Goal: Task Accomplishment & Management: Use online tool/utility

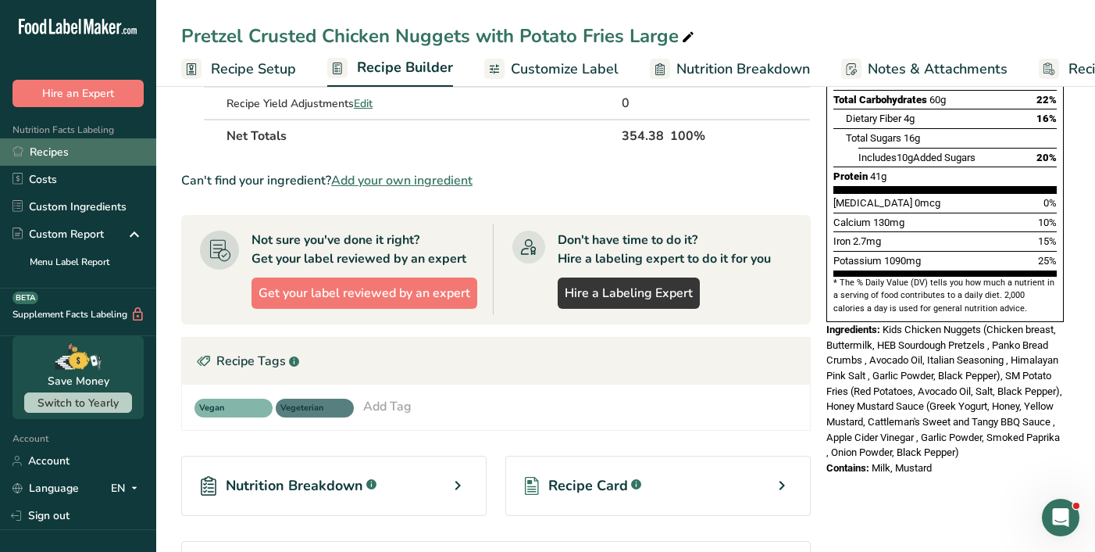
click at [48, 152] on link "Recipes" at bounding box center [78, 151] width 156 height 27
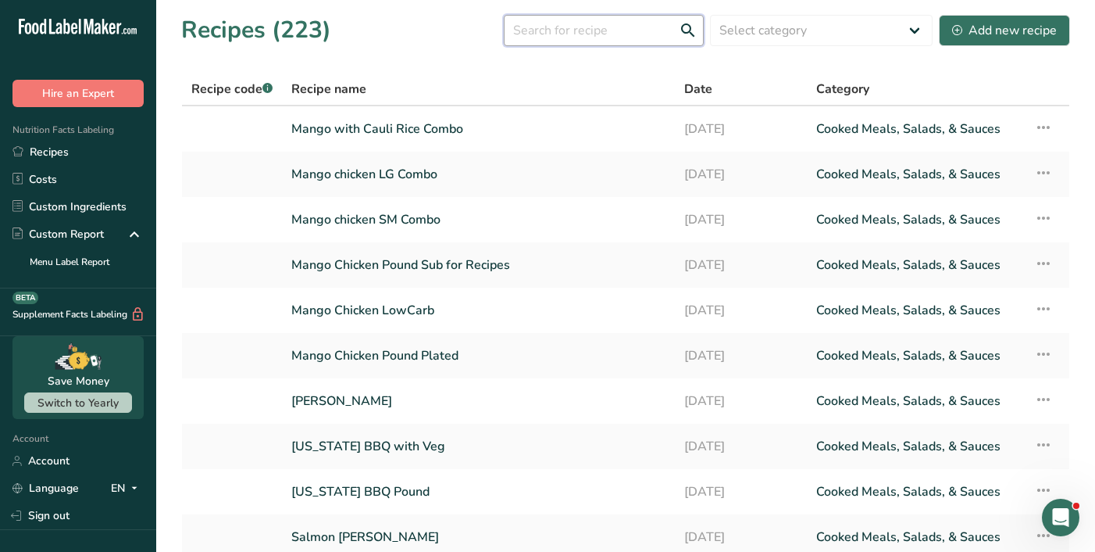
click at [611, 35] on input "text" at bounding box center [604, 30] width 200 height 31
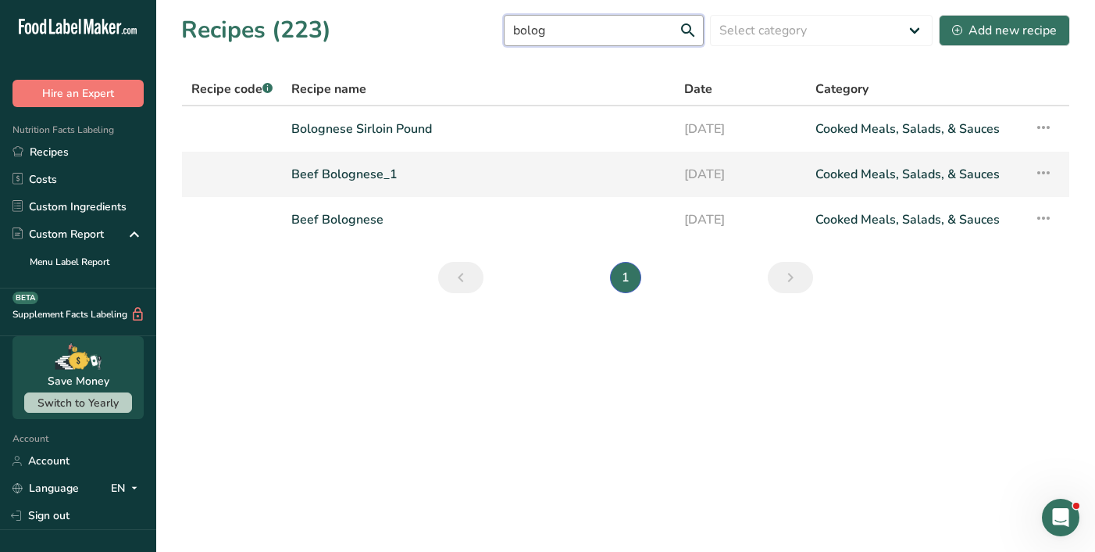
type input "bolog"
click at [351, 174] on link "Beef Bolognese_1" at bounding box center [478, 174] width 374 height 33
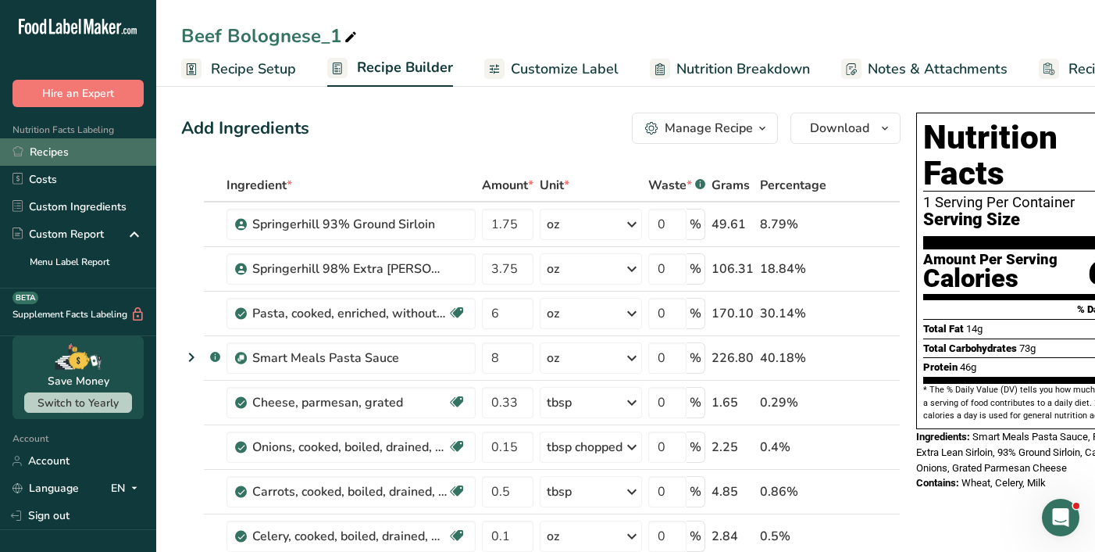
click at [68, 146] on link "Recipes" at bounding box center [78, 151] width 156 height 27
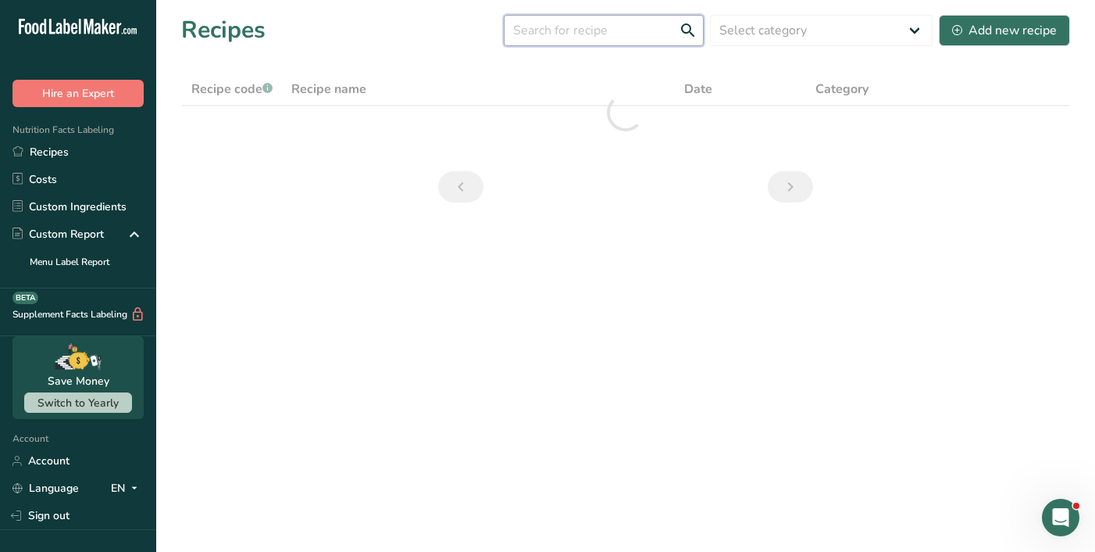
click at [622, 36] on input "text" at bounding box center [604, 30] width 200 height 31
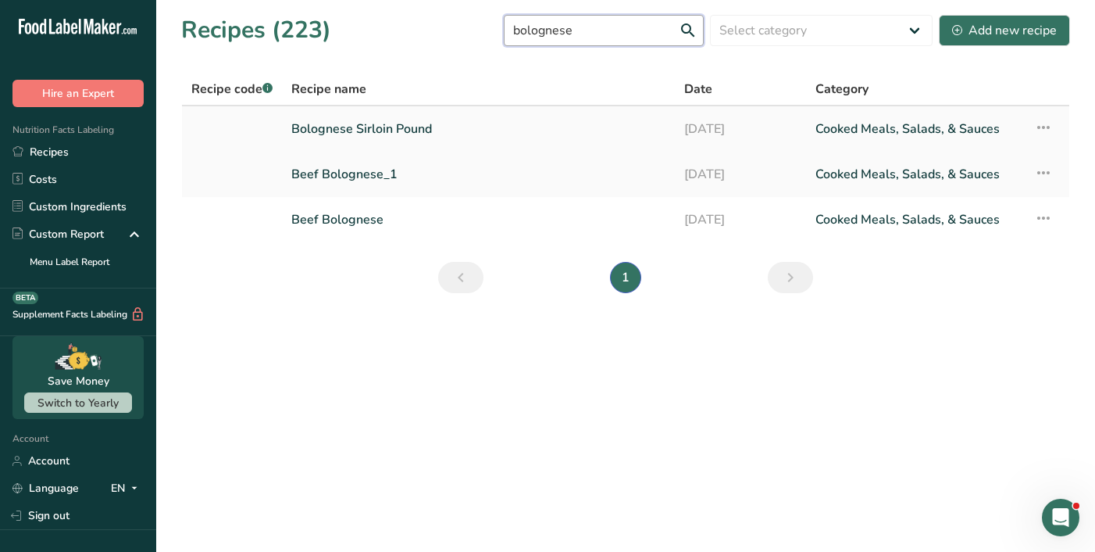
type input "bolognese"
click at [437, 126] on link "Bolognese Sirloin Pound" at bounding box center [478, 128] width 374 height 33
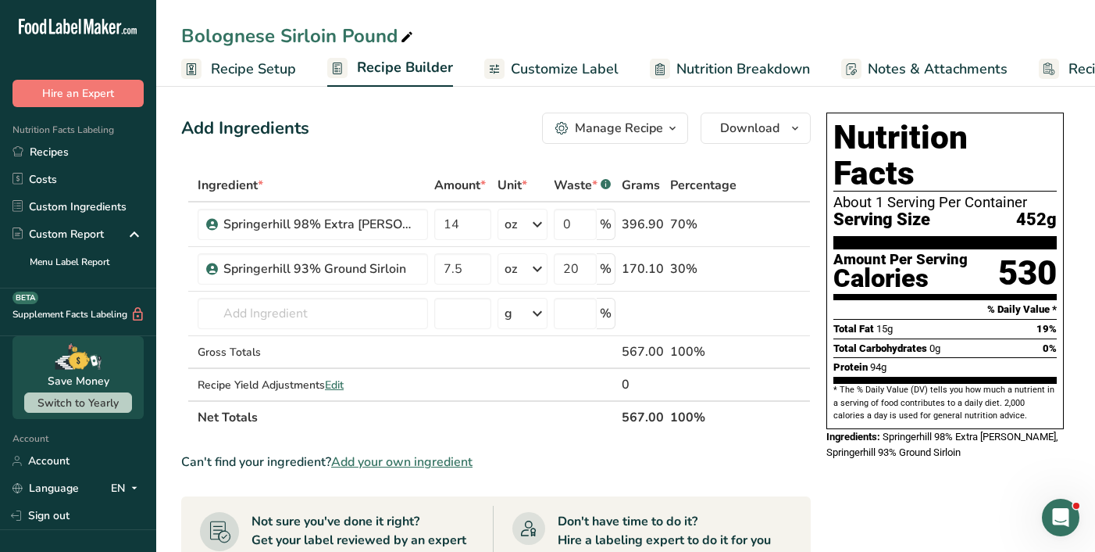
click at [406, 36] on icon at bounding box center [407, 38] width 14 height 22
type input "Bolognese Sirloin"
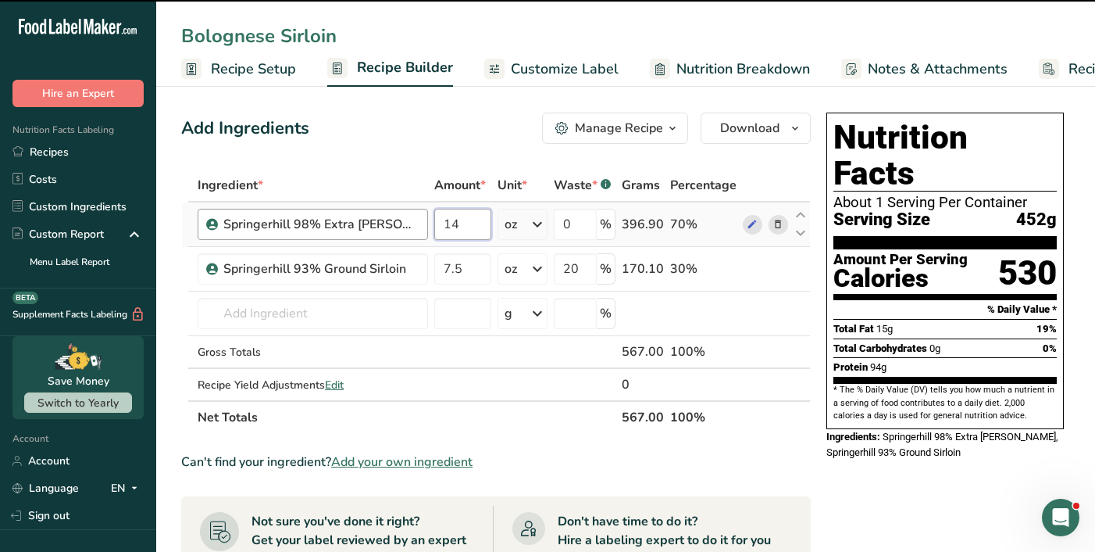
drag, startPoint x: 469, startPoint y: 222, endPoint x: 427, endPoint y: 220, distance: 41.4
click at [427, 221] on tr "Springerhill 98% Extra Lean Sirloin 14 oz Weight Units g kg mg See more Volume …" at bounding box center [496, 224] width 628 height 45
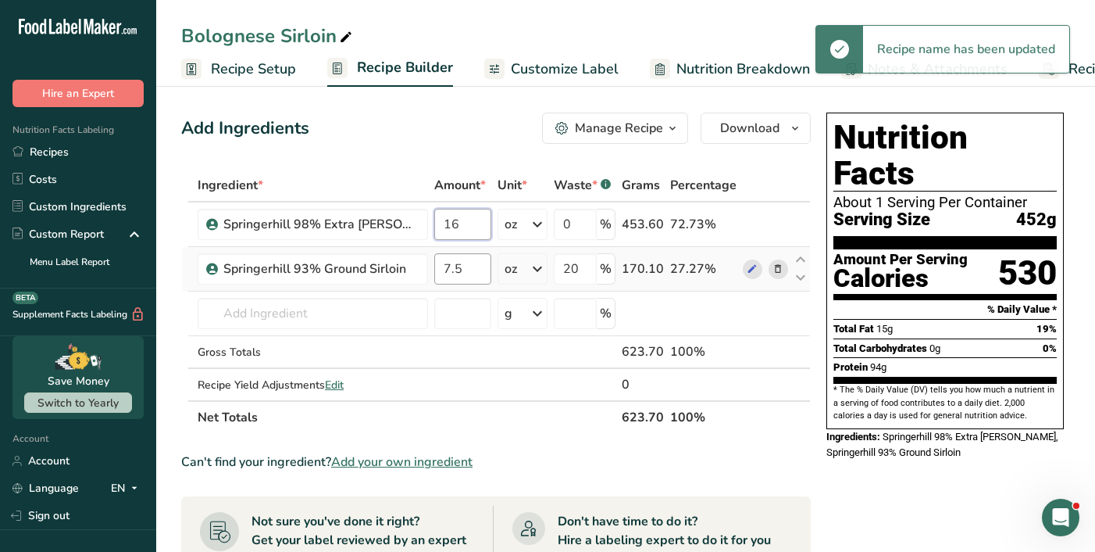
type input "16"
click at [466, 263] on div "Ingredient * Amount * Unit * Waste * .a-a{fill:#347362;}.b-a{fill:#fff;} Grams …" at bounding box center [496, 301] width 630 height 265
type input "7"
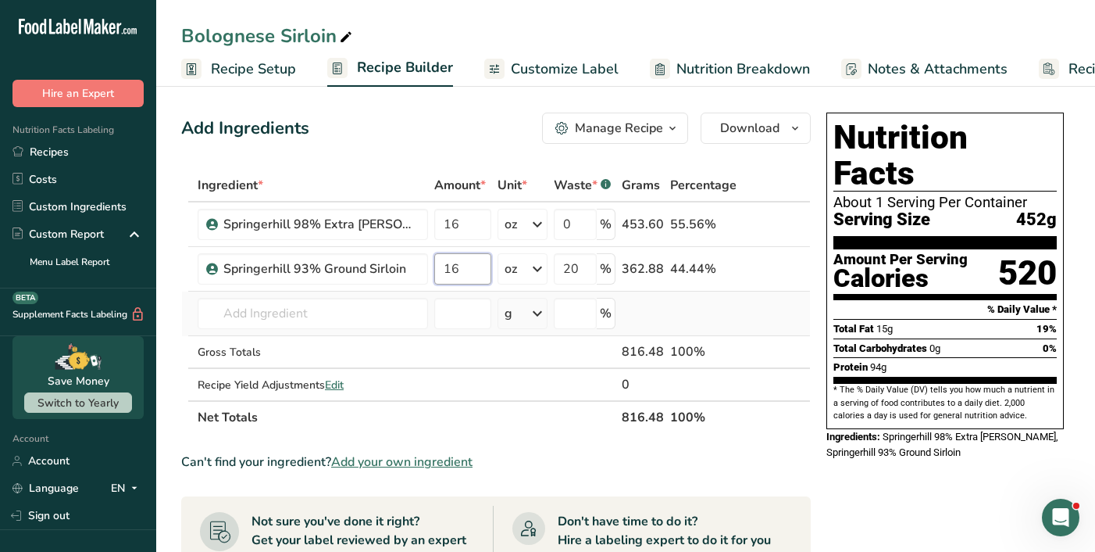
type input "16"
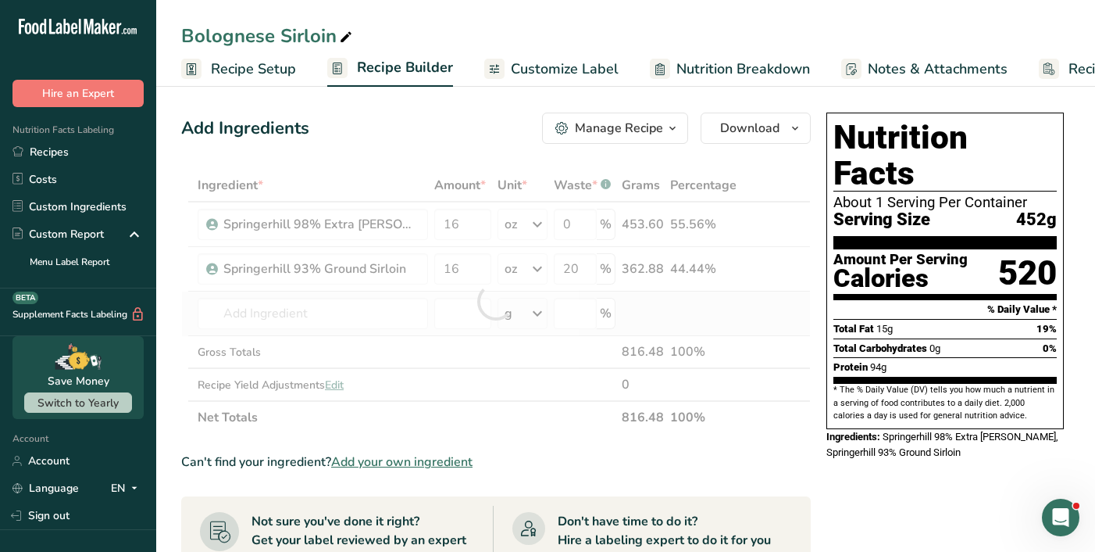
click at [420, 333] on div "Ingredient * Amount * Unit * Waste * .a-a{fill:#347362;}.b-a{fill:#fff;} Grams …" at bounding box center [496, 301] width 630 height 265
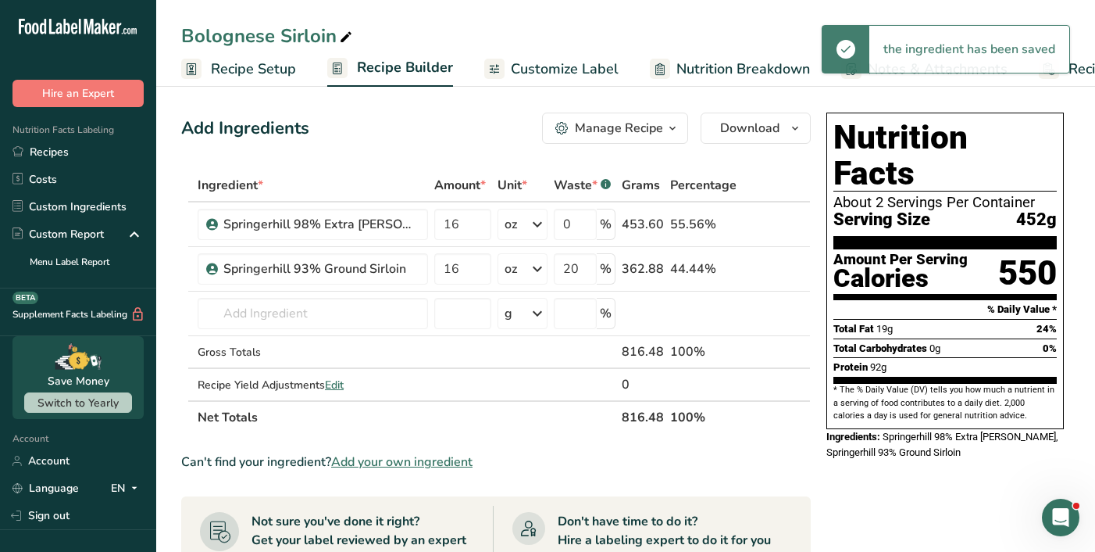
click at [587, 130] on div "Manage Recipe" at bounding box center [619, 128] width 88 height 19
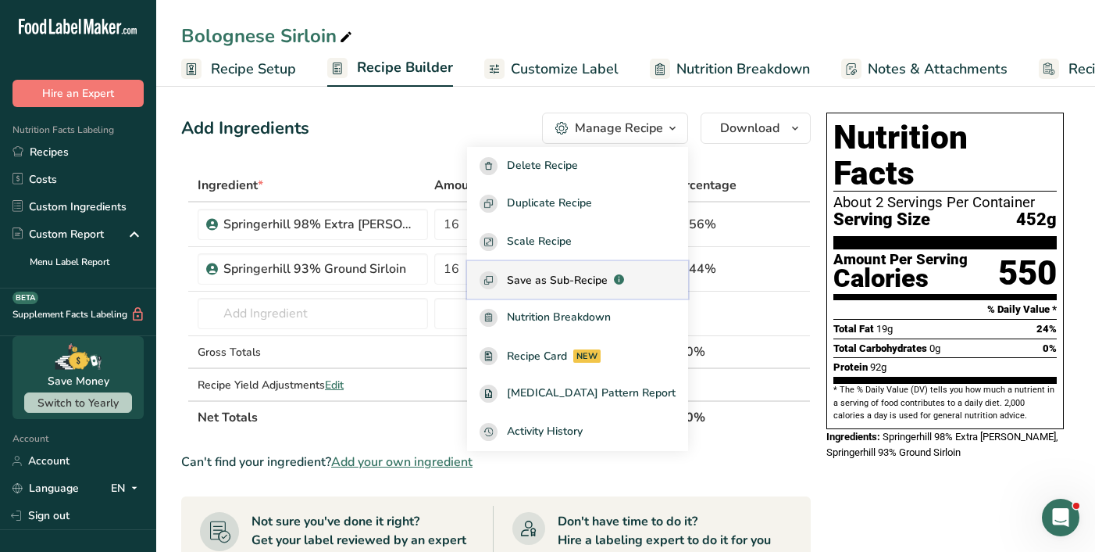
click at [582, 279] on span "Save as Sub-Recipe" at bounding box center [557, 280] width 101 height 16
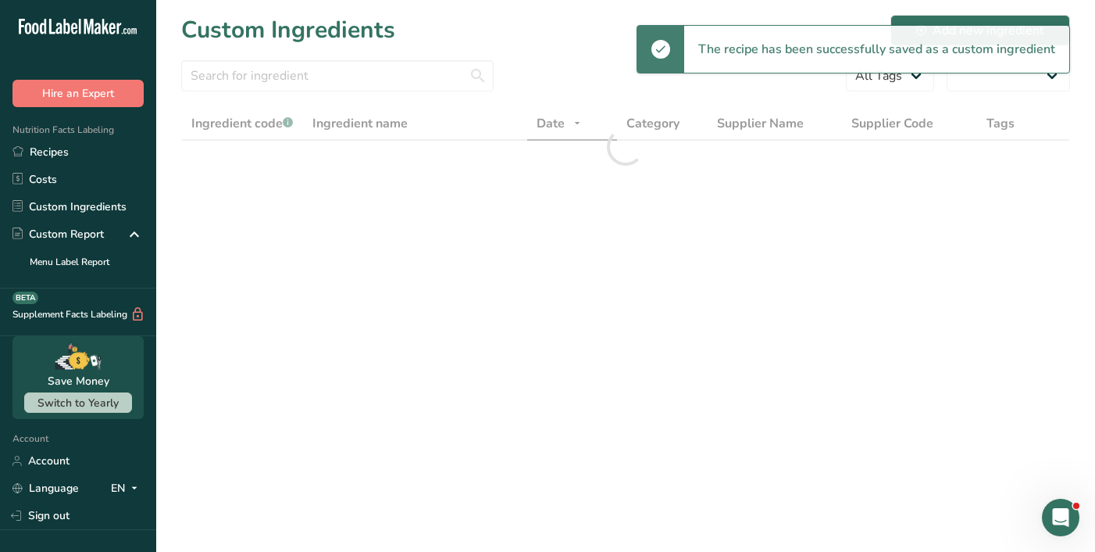
select select "30"
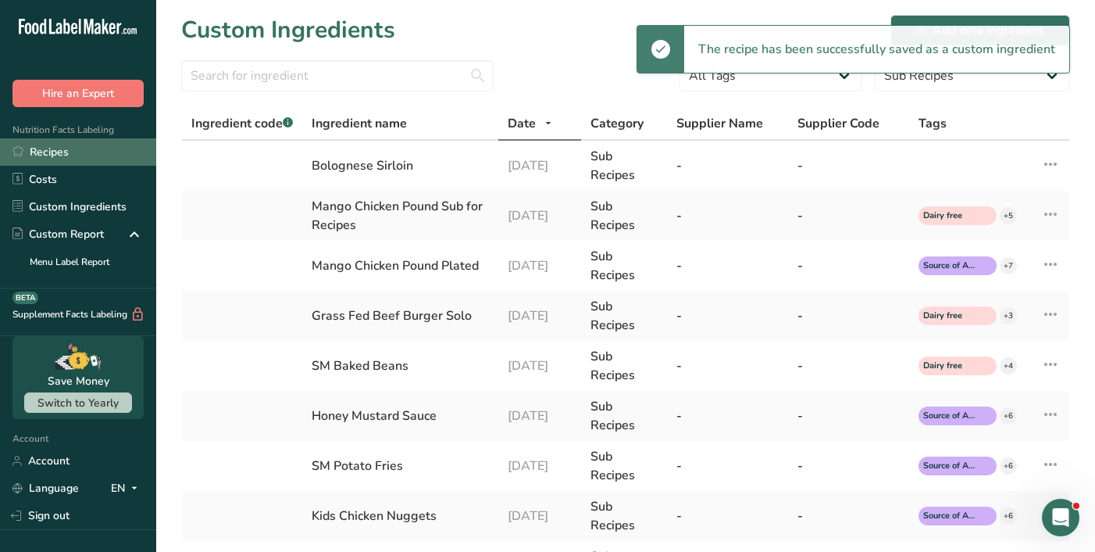
click at [59, 155] on link "Recipes" at bounding box center [78, 151] width 156 height 27
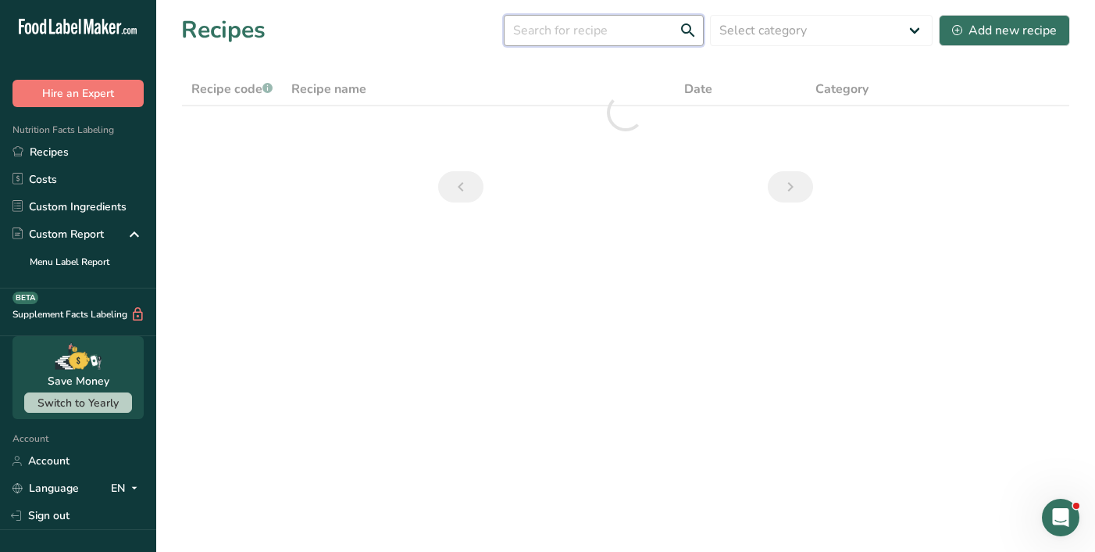
click at [577, 37] on input "text" at bounding box center [604, 30] width 200 height 31
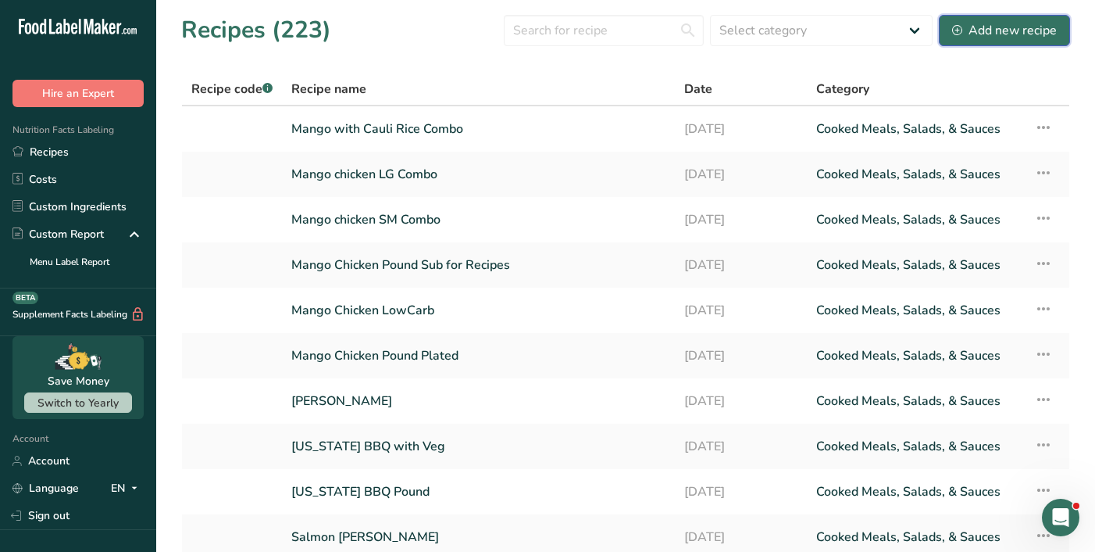
click at [966, 28] on div "Add new recipe" at bounding box center [1004, 30] width 105 height 19
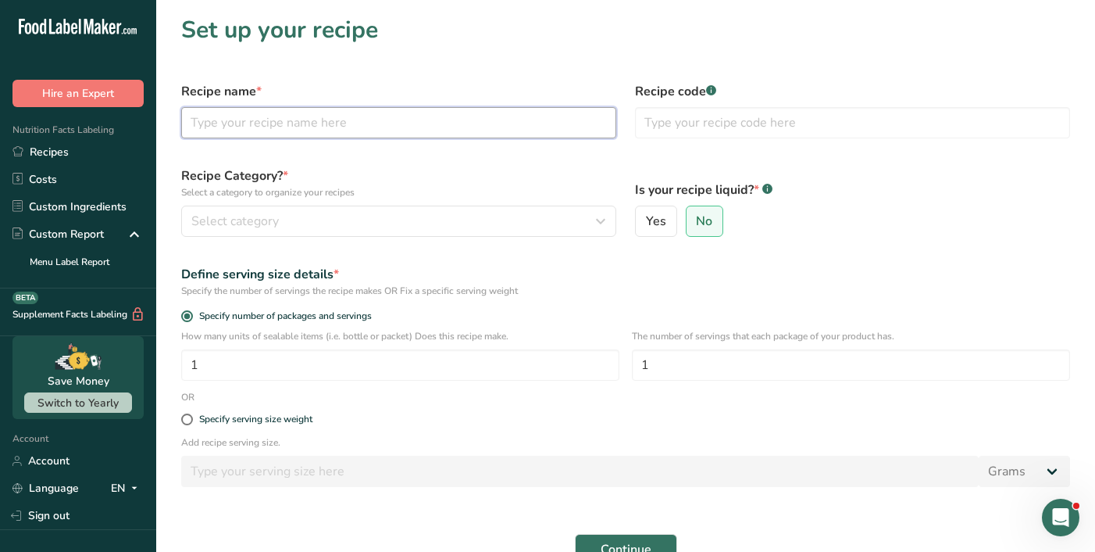
click at [352, 121] on input "text" at bounding box center [398, 122] width 435 height 31
type input "Bolognese One Size"
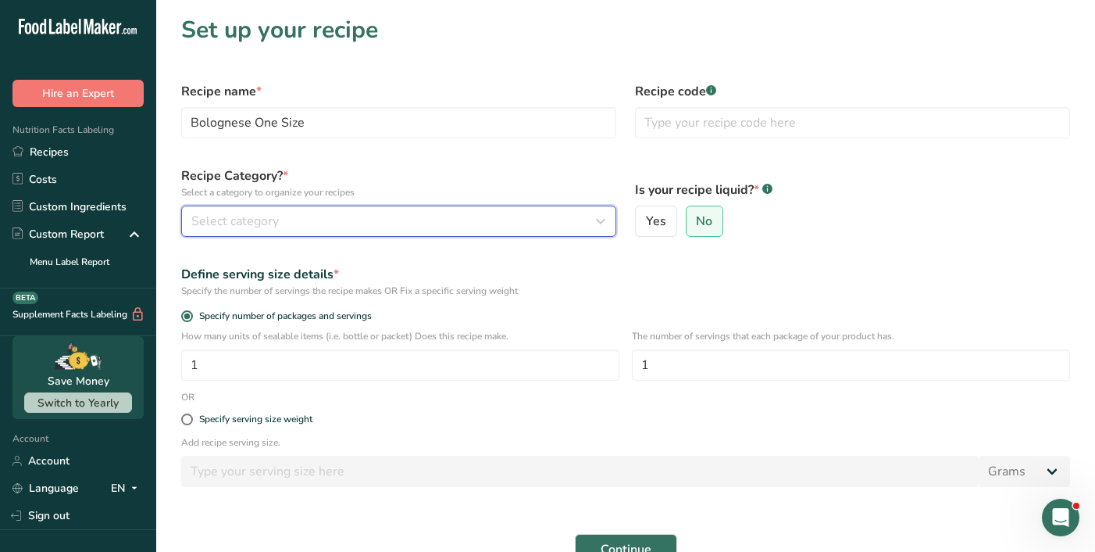
click at [330, 215] on div "Select category" at bounding box center [393, 221] width 405 height 19
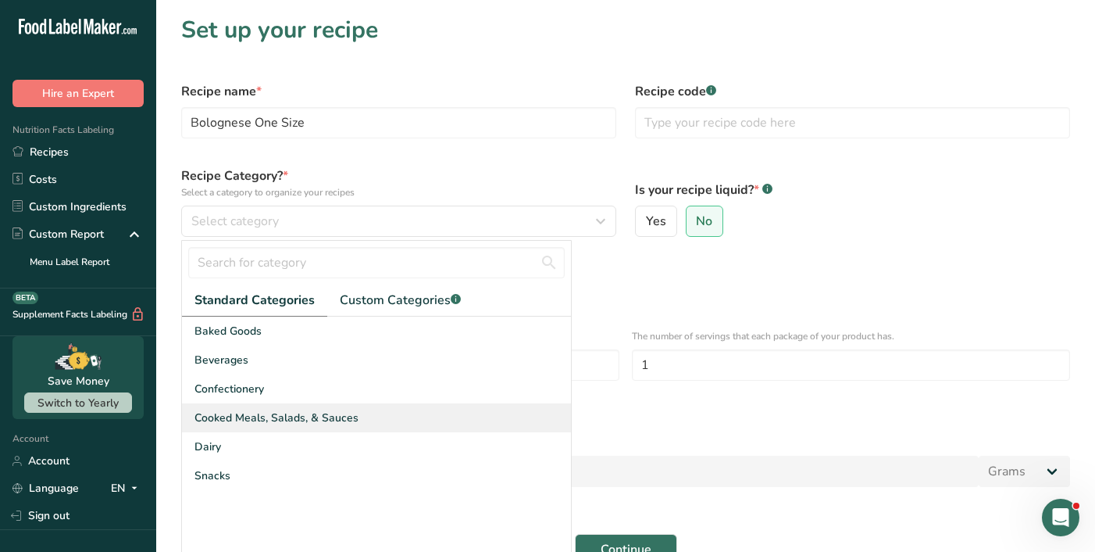
click at [279, 417] on span "Cooked Meals, Salads, & Sauces" at bounding box center [277, 417] width 164 height 16
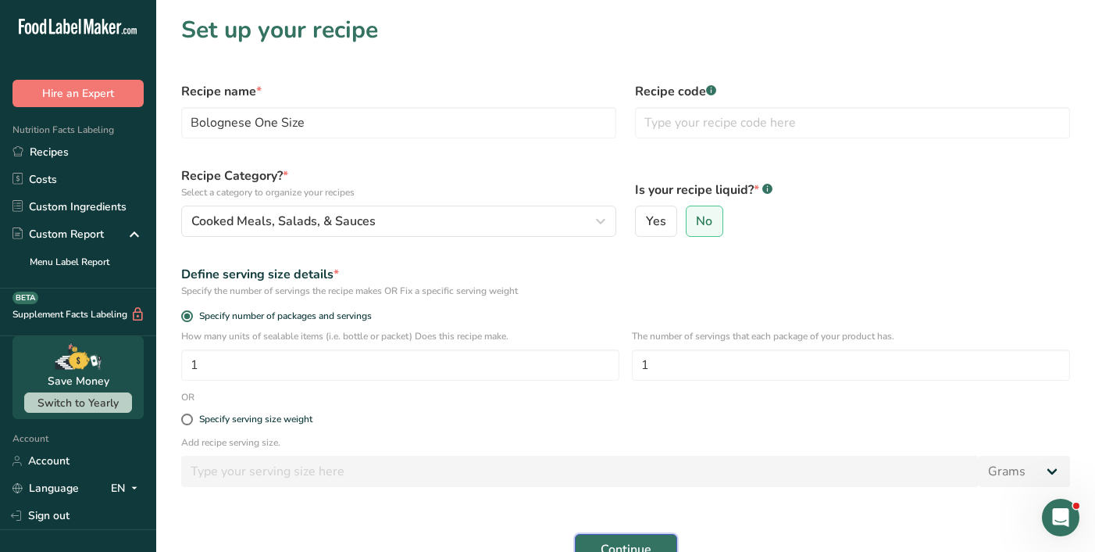
click at [602, 542] on span "Continue" at bounding box center [626, 549] width 51 height 19
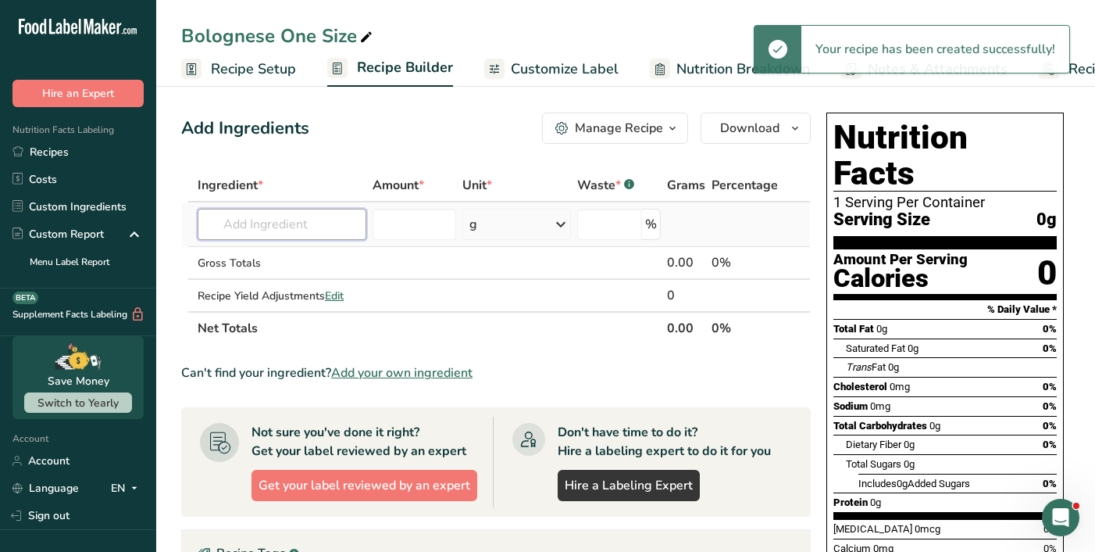
click at [270, 220] on input "text" at bounding box center [282, 224] width 169 height 31
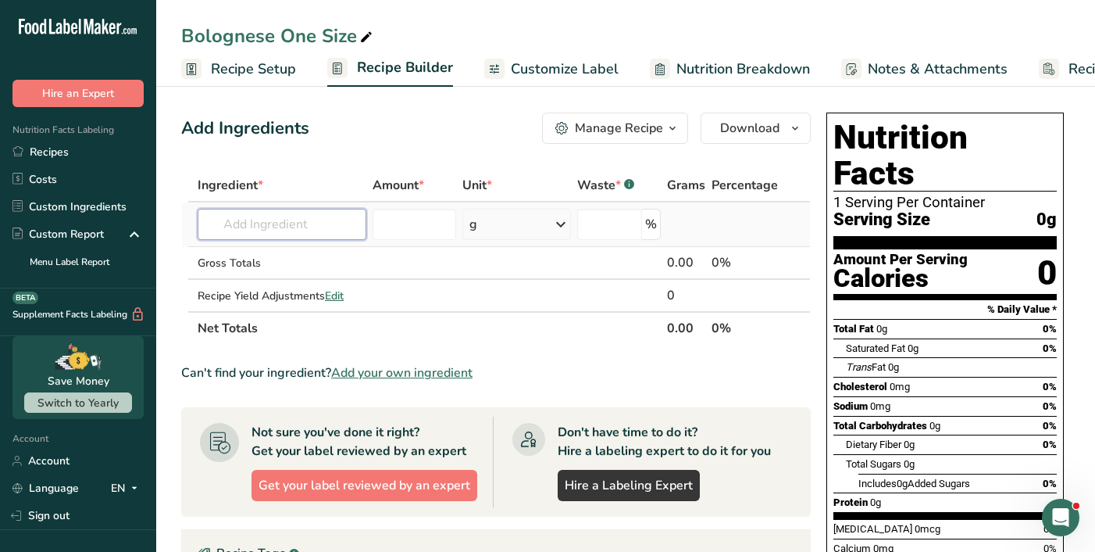
type input "6"
type input "bolognese"
click at [268, 248] on p "Bolognese Sirloin" at bounding box center [260, 256] width 101 height 16
type input "Bolognese Sirloin"
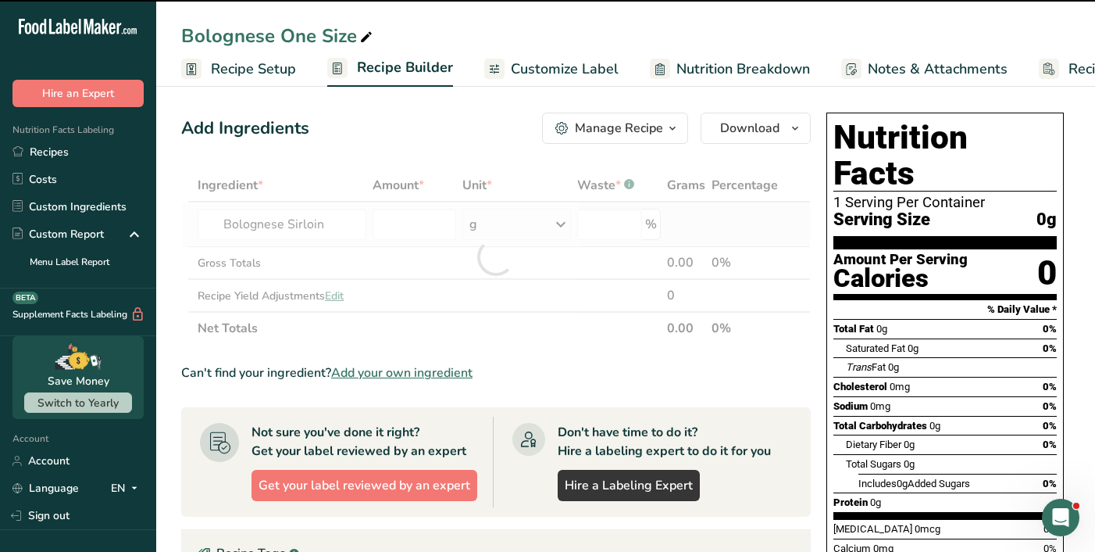
type input "0"
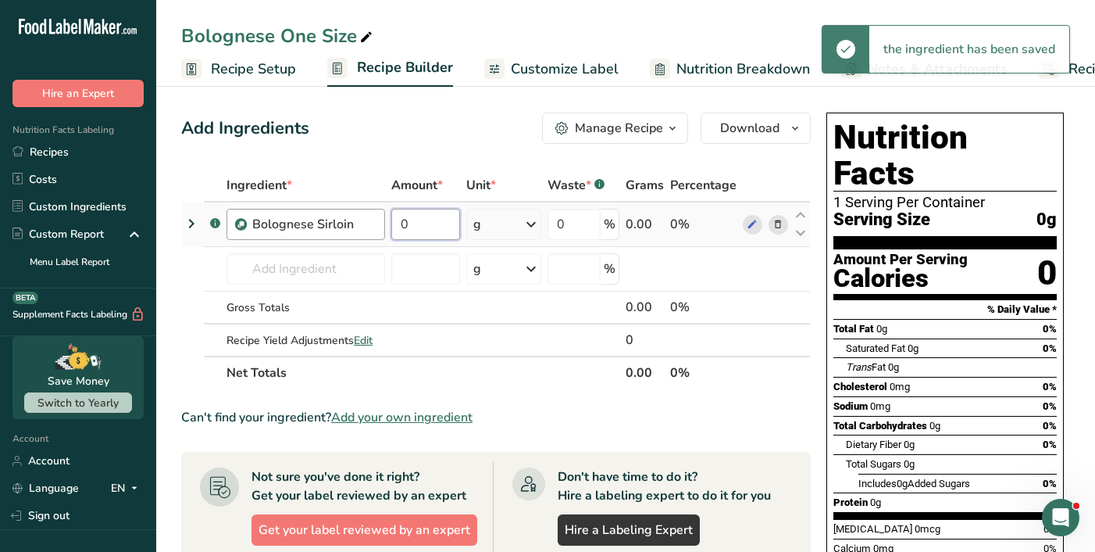
drag, startPoint x: 435, startPoint y: 221, endPoint x: 382, endPoint y: 220, distance: 53.1
click at [381, 220] on tr ".a-a{fill:#347362;}.b-a{fill:#fff;} Bolognese Sirloin 0 g Weight Units g kg mg …" at bounding box center [496, 224] width 628 height 45
type input "5"
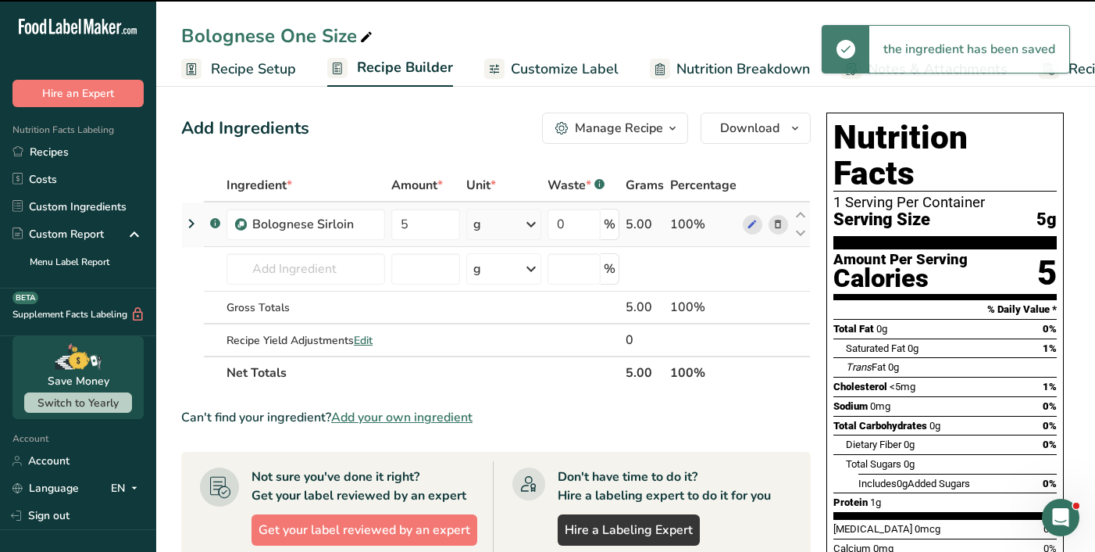
click at [491, 229] on div "g" at bounding box center [503, 224] width 75 height 31
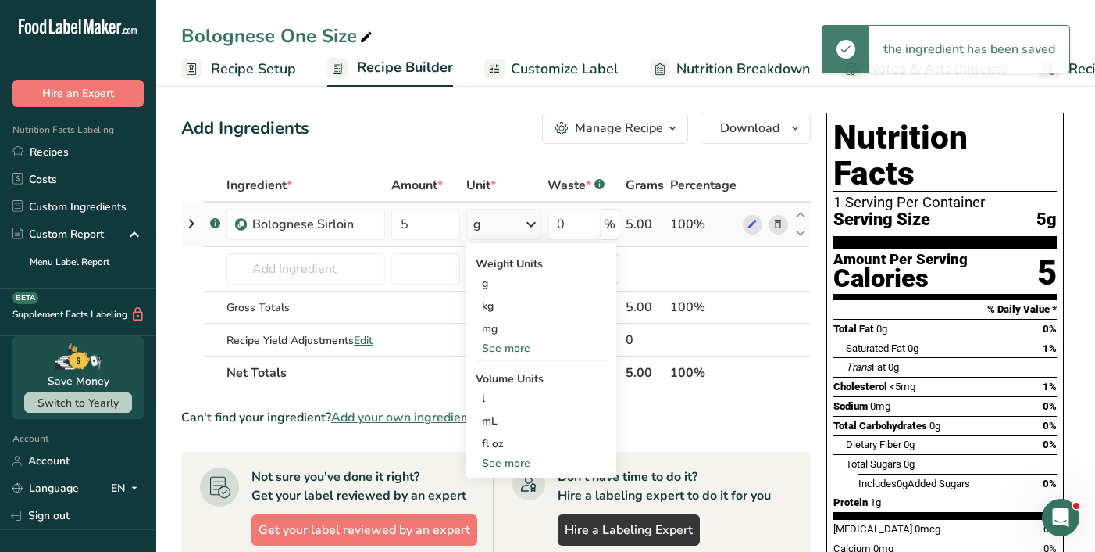
click at [491, 349] on div "See more" at bounding box center [541, 348] width 131 height 16
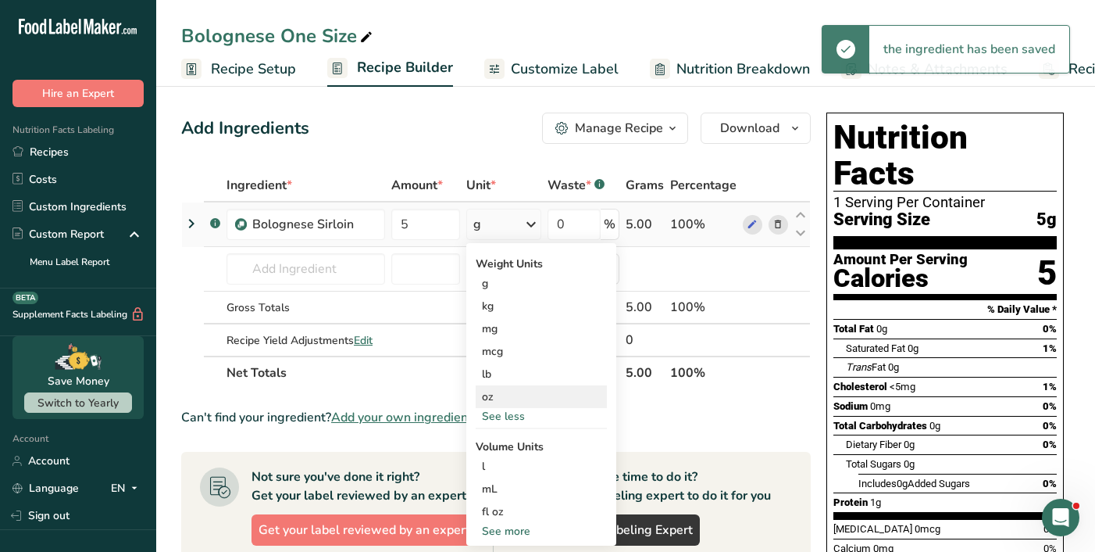
click at [488, 394] on div "oz" at bounding box center [541, 396] width 131 height 23
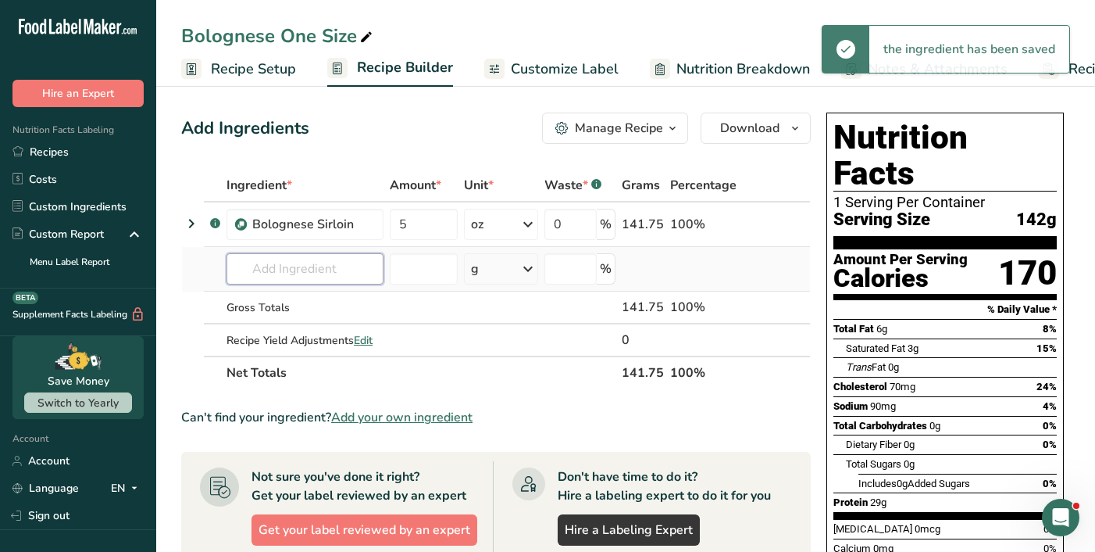
click at [238, 273] on input "text" at bounding box center [305, 268] width 157 height 31
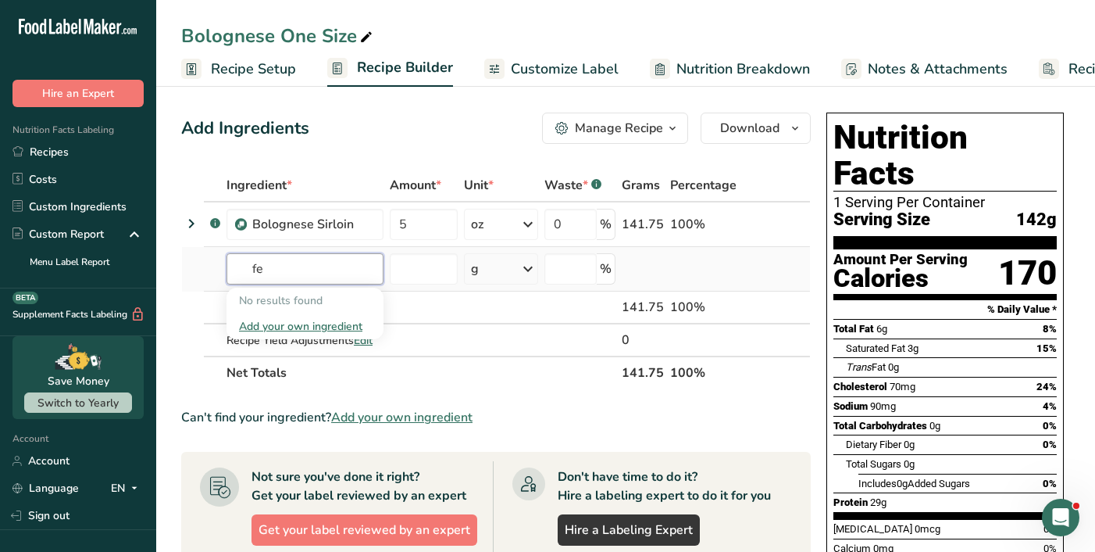
type input "f"
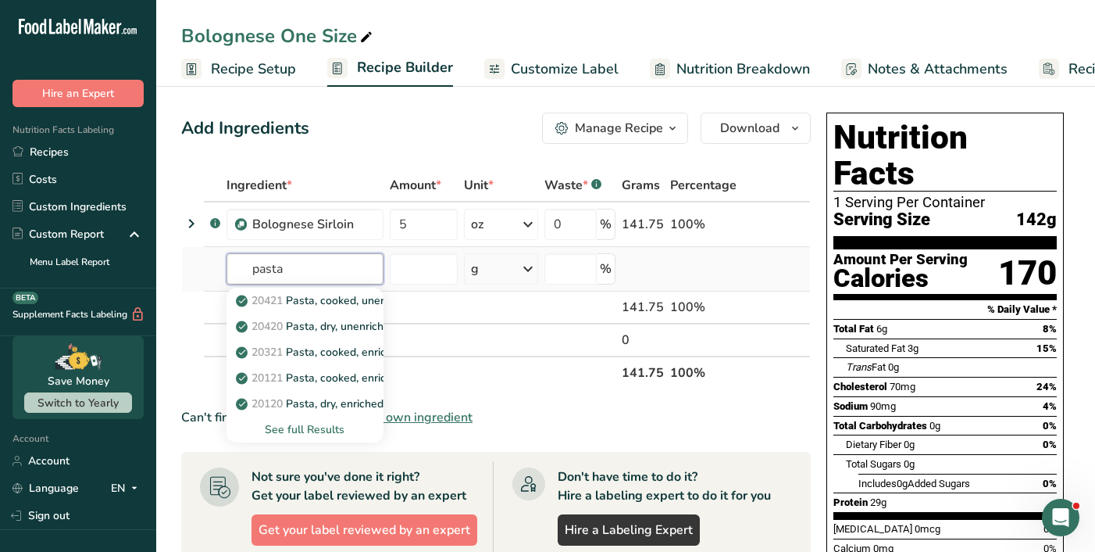
type input "pasta"
click at [331, 429] on div "See full Results" at bounding box center [305, 429] width 132 height 16
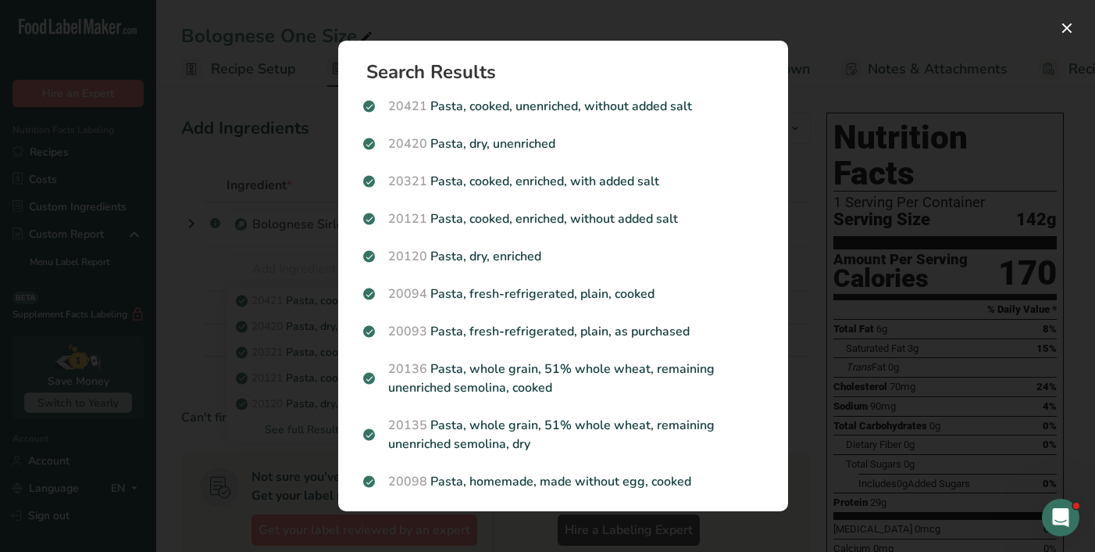
click at [559, 212] on p "20121 Pasta, cooked, enriched, without added salt" at bounding box center [563, 218] width 400 height 19
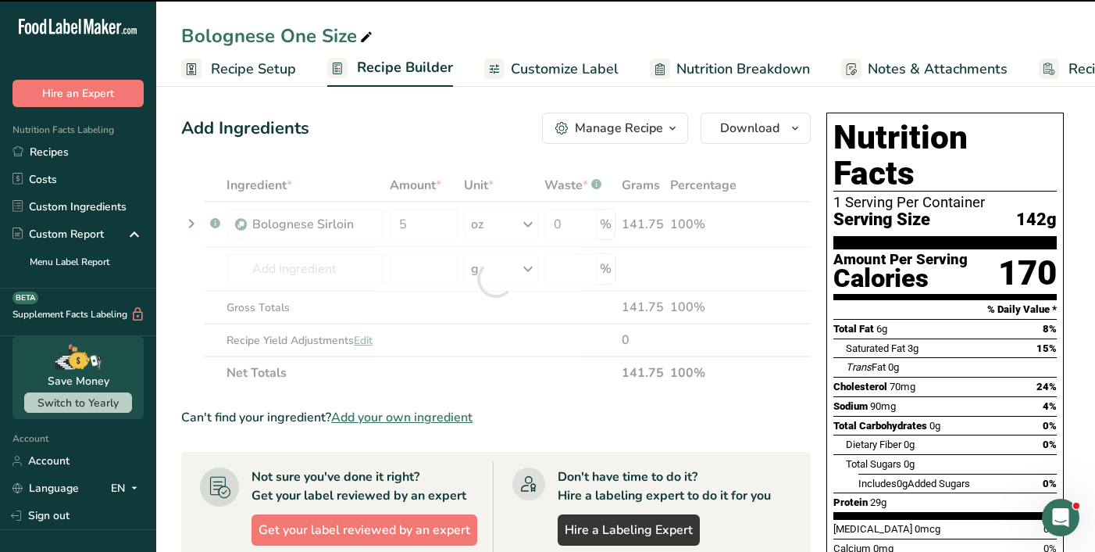
type input "0"
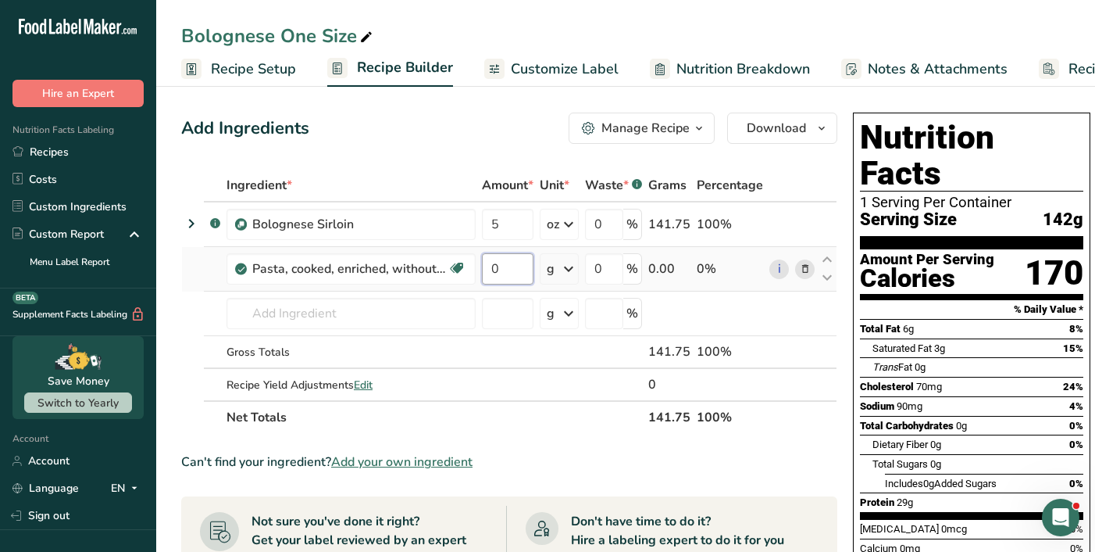
drag, startPoint x: 509, startPoint y: 272, endPoint x: 486, endPoint y: 273, distance: 23.4
click at [487, 273] on input "0" at bounding box center [508, 268] width 52 height 31
type input "6"
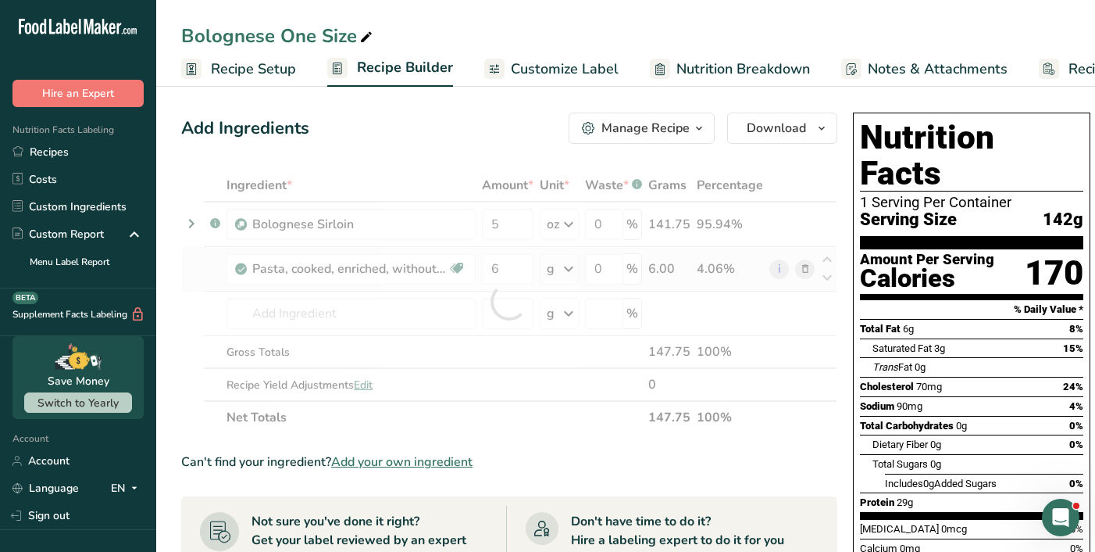
click at [575, 272] on div "Ingredient * Amount * Unit * Waste * .a-a{fill:#347362;}.b-a{fill:#fff;} Grams …" at bounding box center [509, 301] width 656 height 265
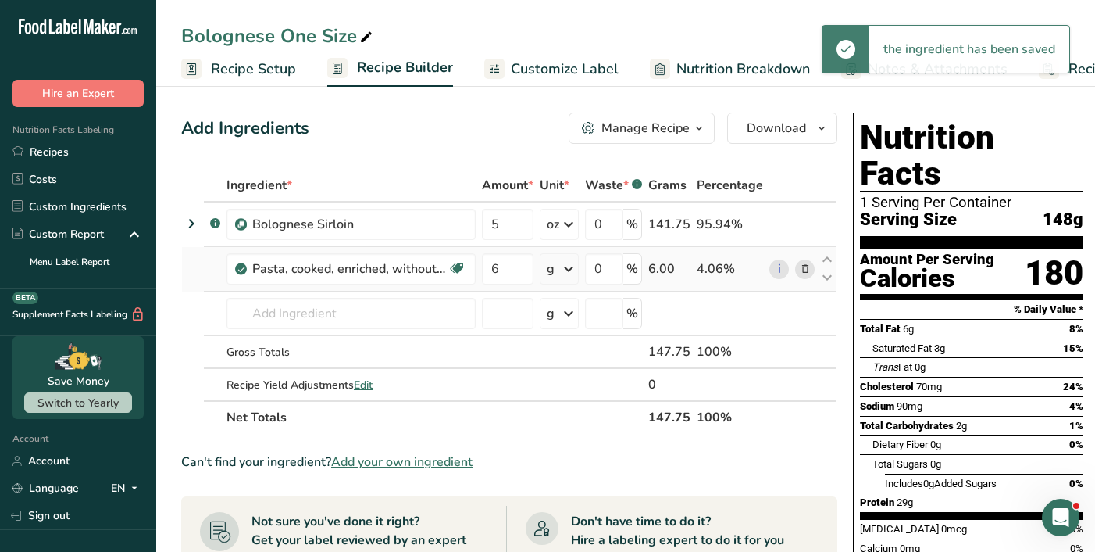
click at [572, 269] on icon at bounding box center [568, 269] width 19 height 28
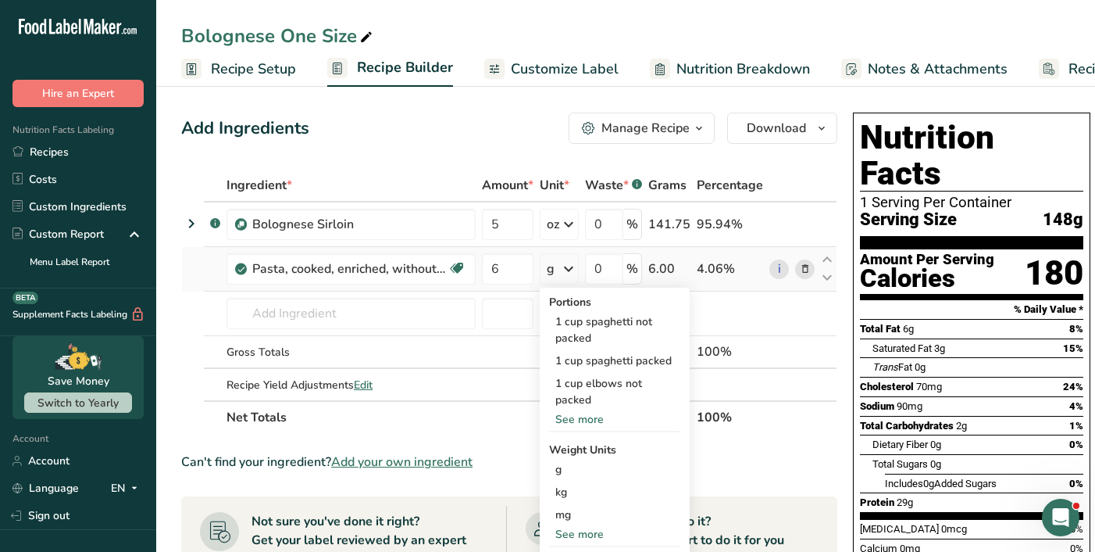
click at [581, 536] on div "See more" at bounding box center [614, 534] width 131 height 16
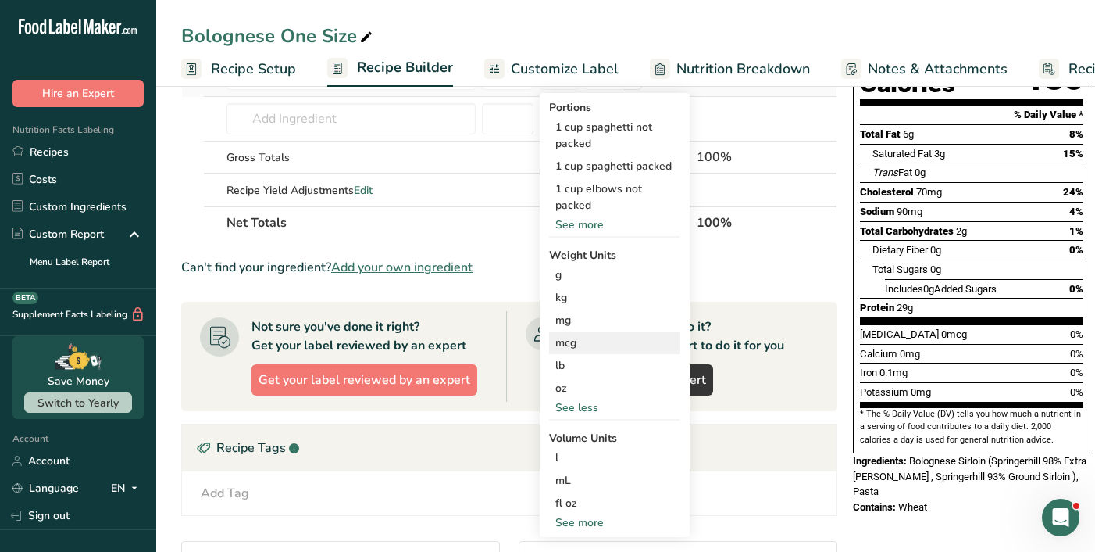
scroll to position [202, 0]
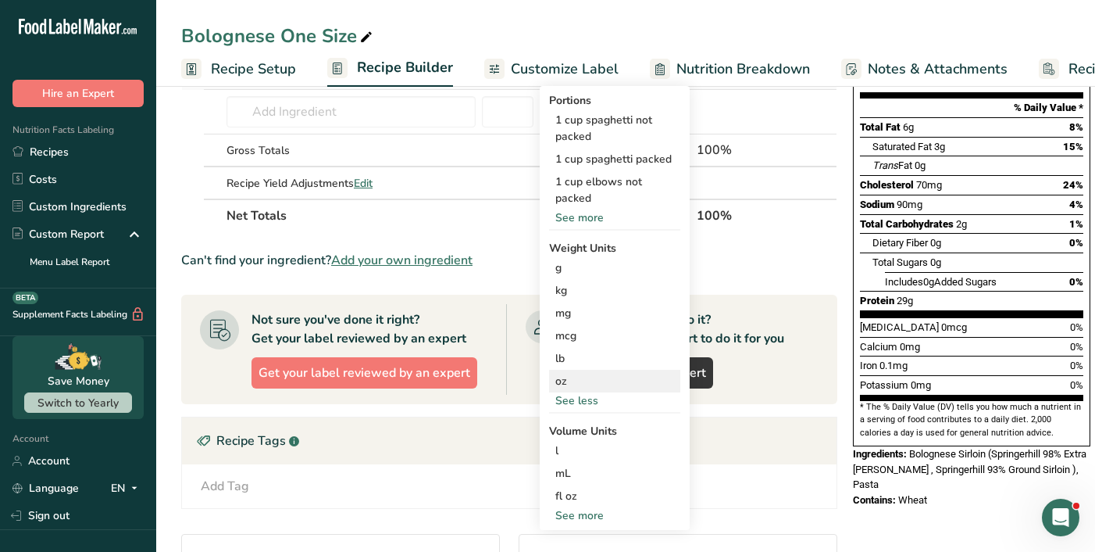
click at [566, 383] on div "oz" at bounding box center [614, 381] width 131 height 23
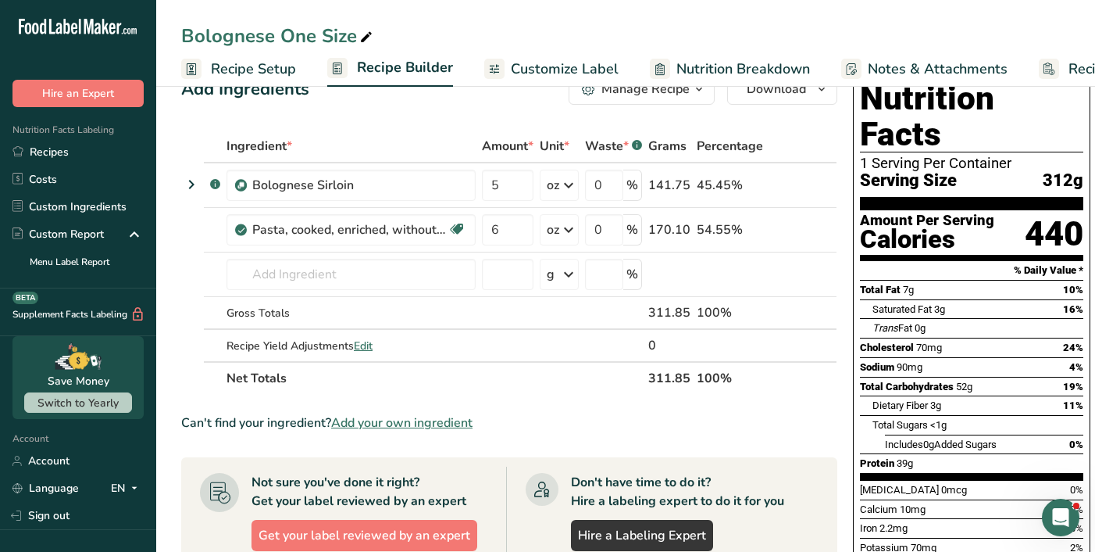
scroll to position [0, 0]
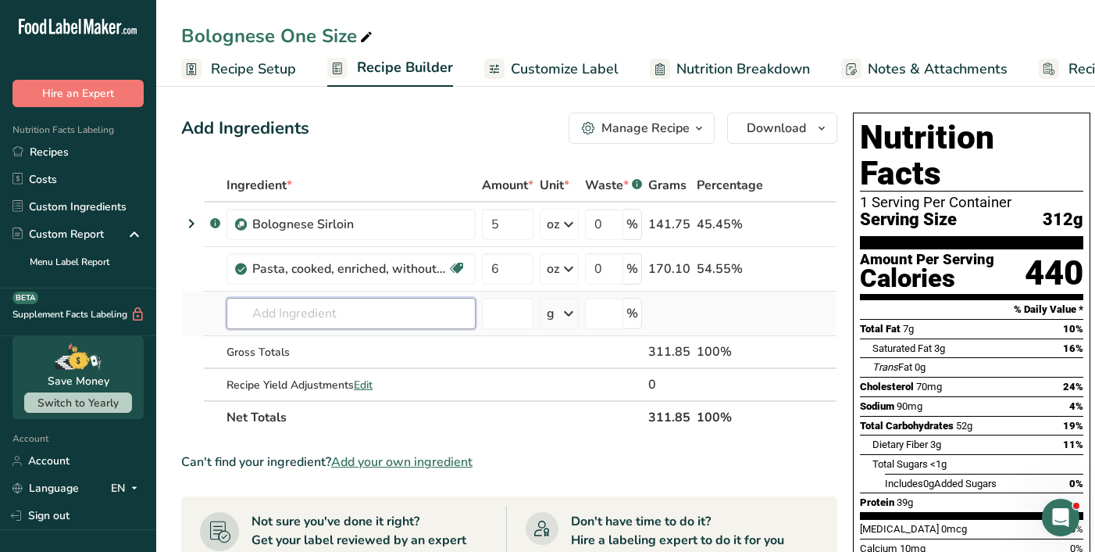
click at [303, 310] on input "text" at bounding box center [351, 313] width 249 height 31
type input "smart meals pasta"
click at [325, 345] on p "Smart Meals Pasta Sauce" at bounding box center [310, 345] width 143 height 16
type input "Smart Meals Pasta Sauce"
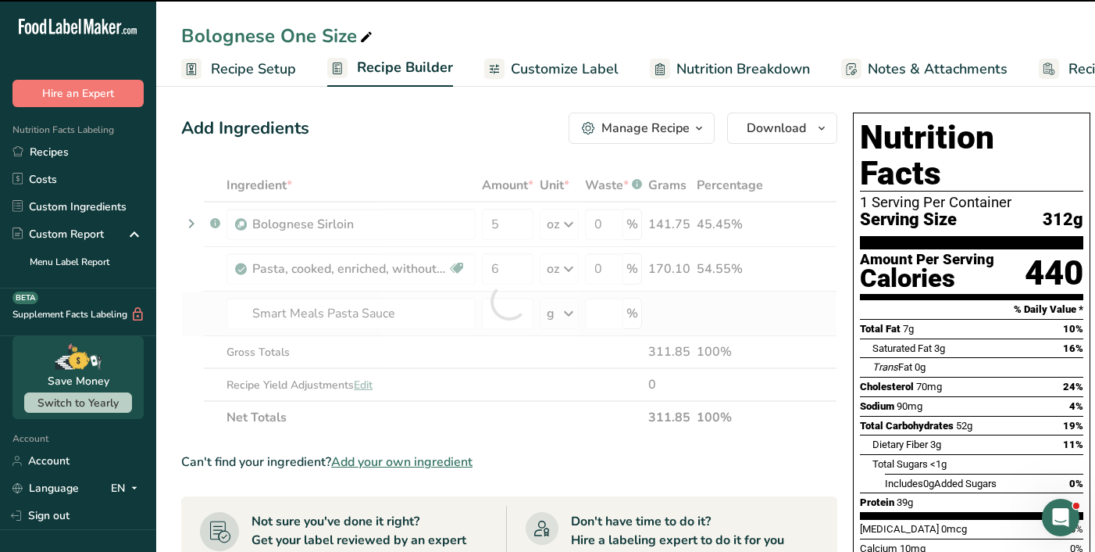
type input "0"
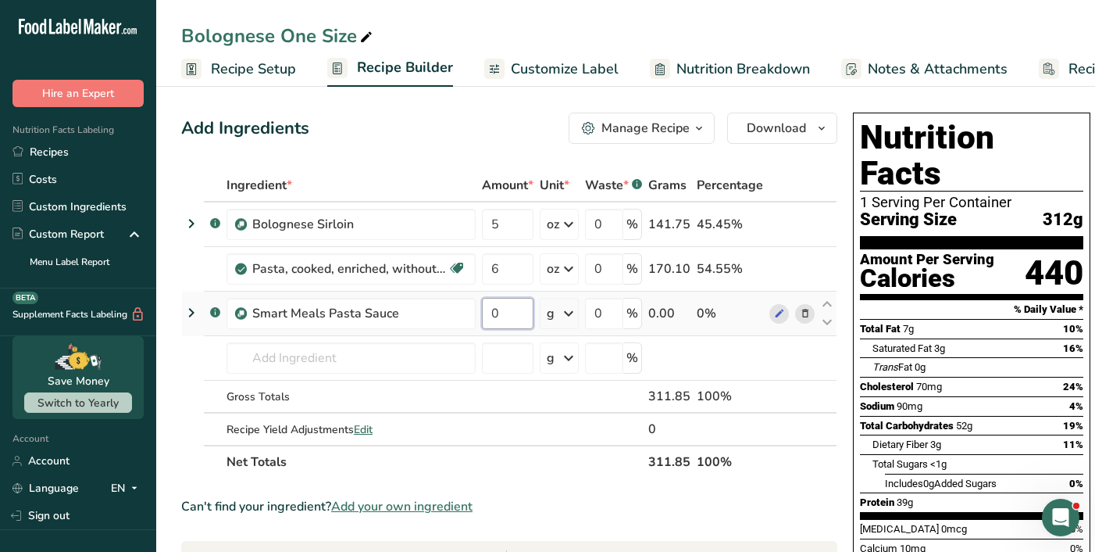
click at [512, 312] on input "0" at bounding box center [508, 313] width 52 height 31
type input "10"
click at [565, 314] on div "Ingredient * Amount * Unit * Waste * .a-a{fill:#347362;}.b-a{fill:#fff;} Grams …" at bounding box center [509, 323] width 656 height 309
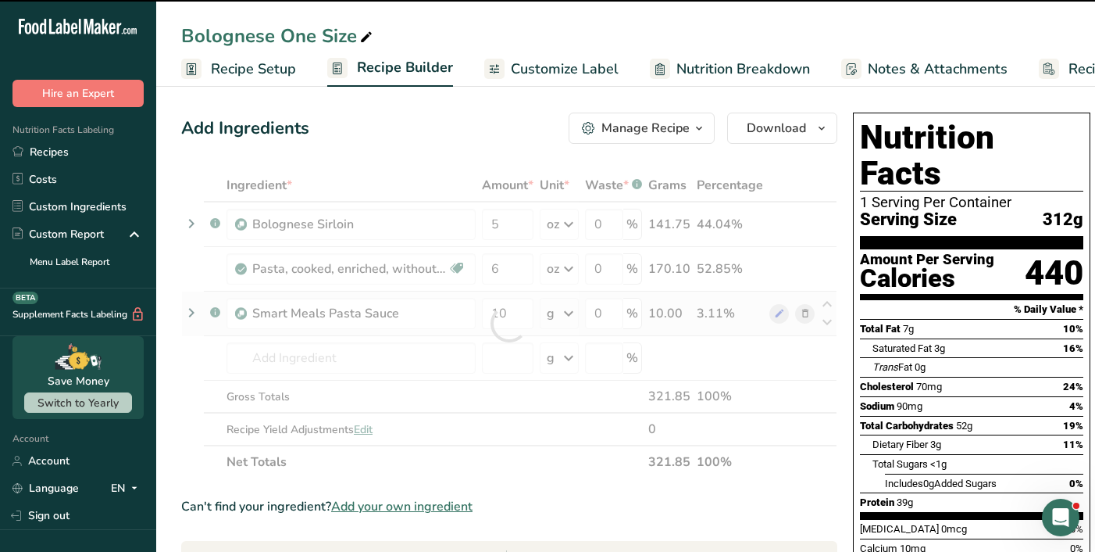
click at [565, 314] on icon at bounding box center [568, 313] width 19 height 28
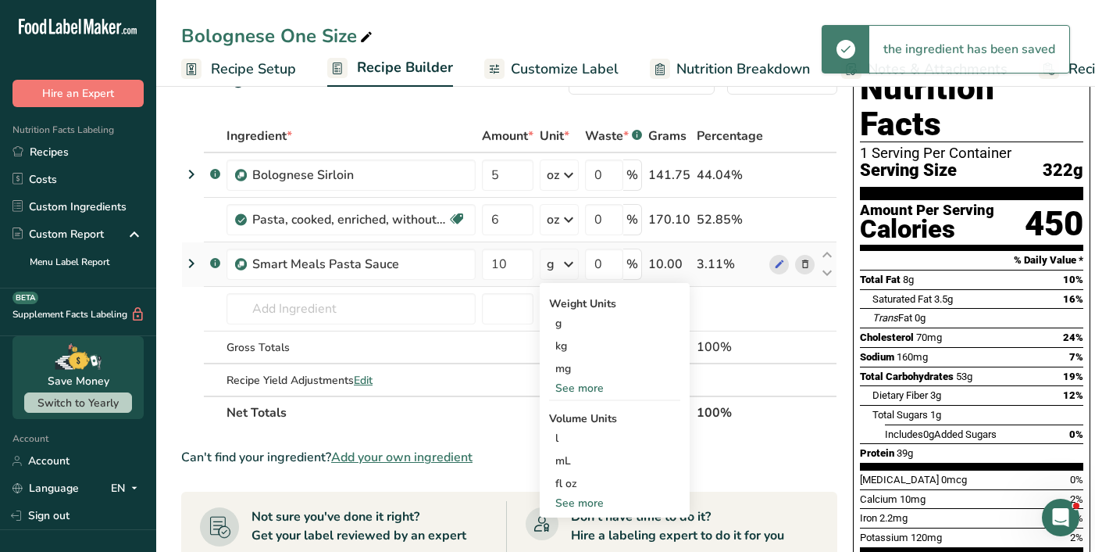
scroll to position [52, 0]
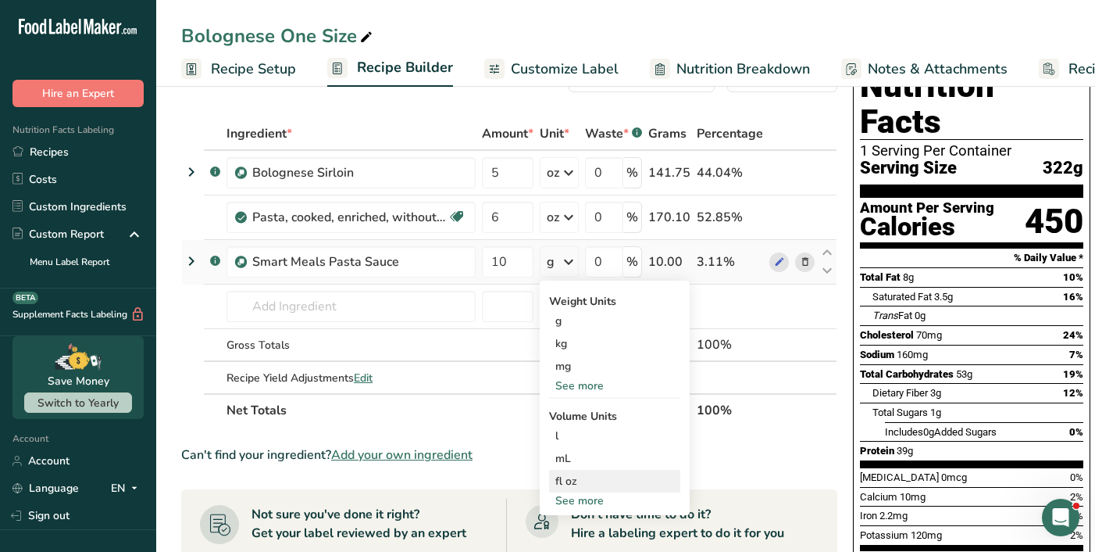
click at [565, 482] on div "fl oz" at bounding box center [614, 481] width 119 height 16
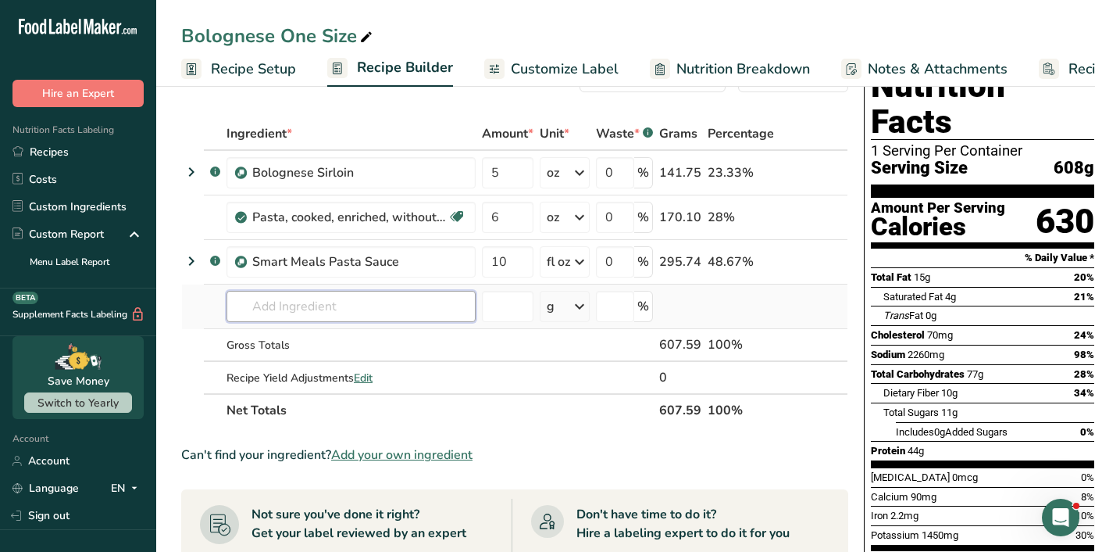
click at [334, 305] on input "text" at bounding box center [351, 306] width 249 height 31
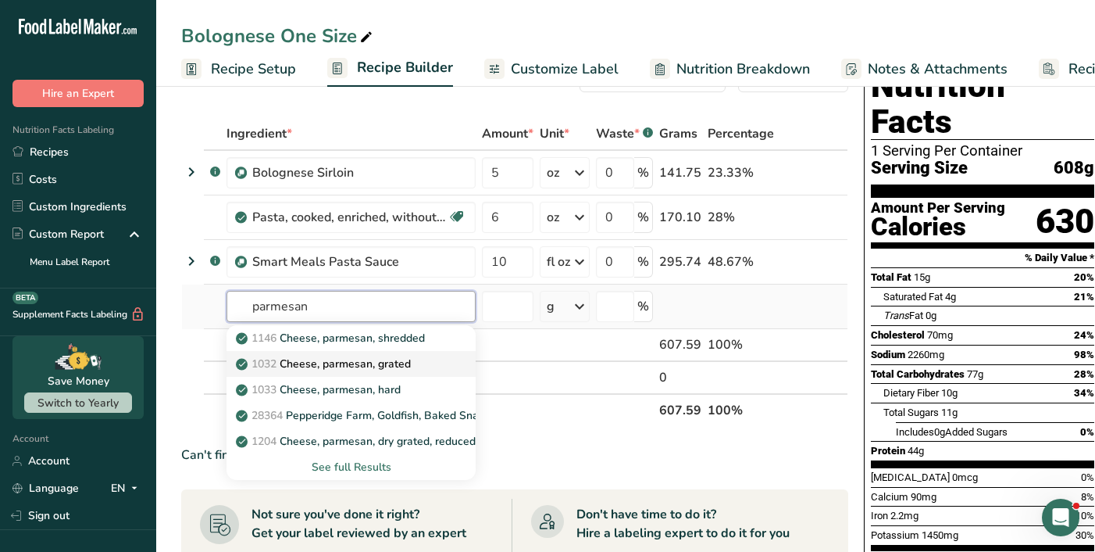
type input "parmesan"
click at [371, 359] on p "1032 Cheese, parmesan, grated" at bounding box center [325, 363] width 172 height 16
type input "Cheese, parmesan, grated"
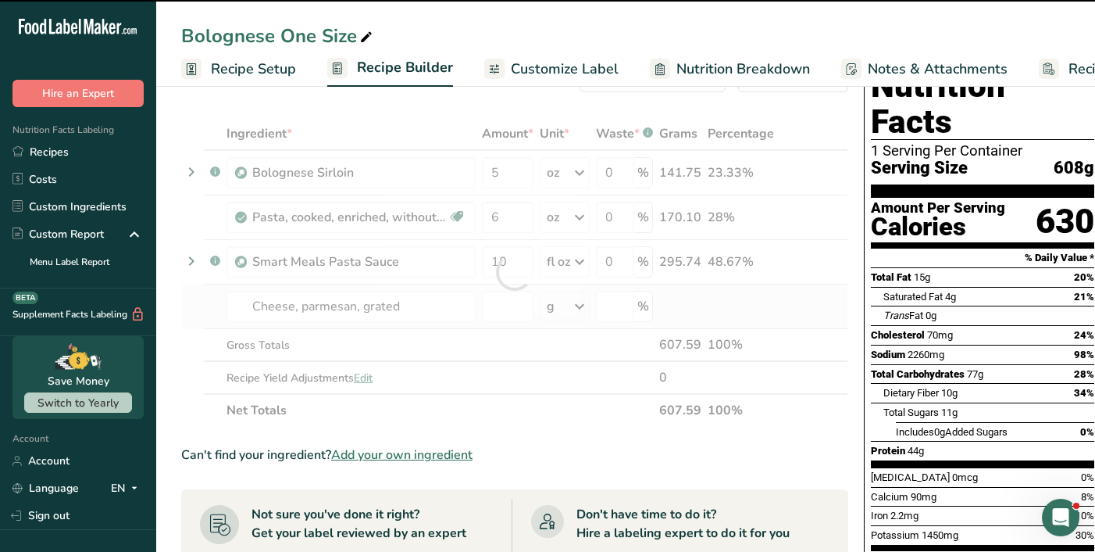
type input "0"
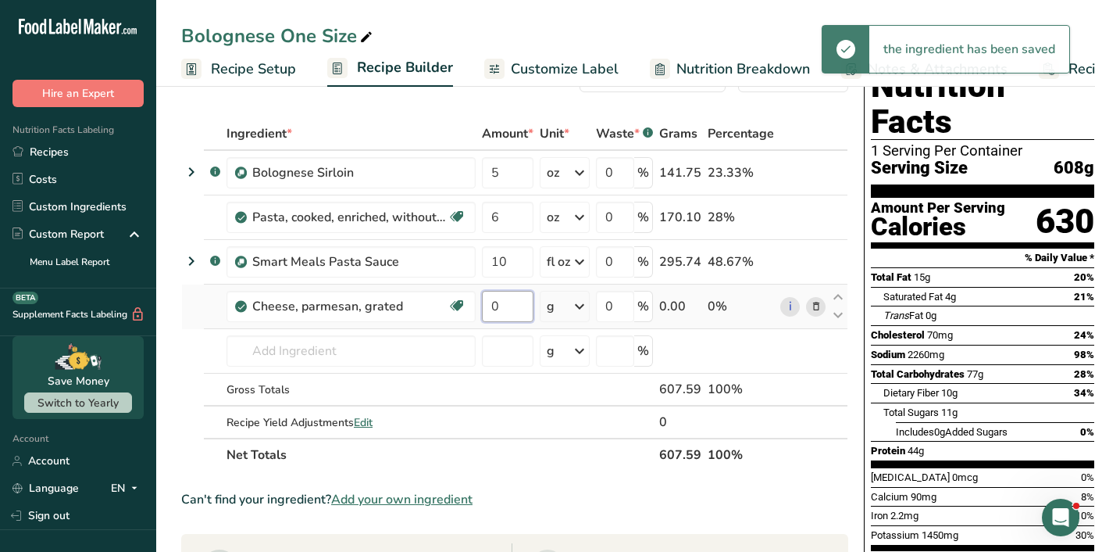
drag, startPoint x: 499, startPoint y: 309, endPoint x: 480, endPoint y: 311, distance: 18.8
click at [481, 310] on td "0" at bounding box center [508, 306] width 58 height 45
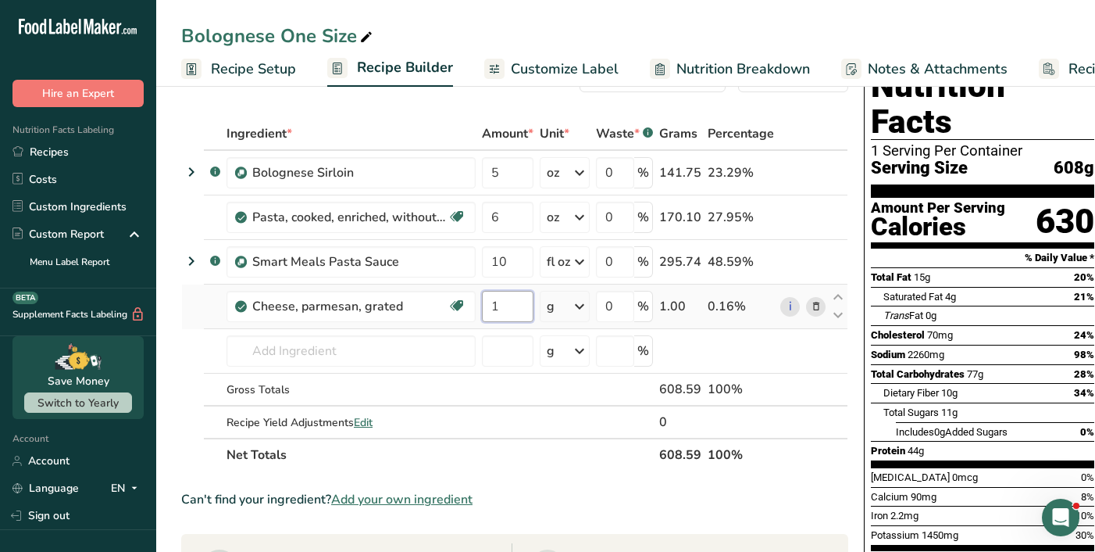
type input "1"
click at [583, 305] on div "Ingredient * Amount * Unit * Waste * .a-a{fill:#347362;}.b-a{fill:#fff;} Grams …" at bounding box center [514, 294] width 667 height 354
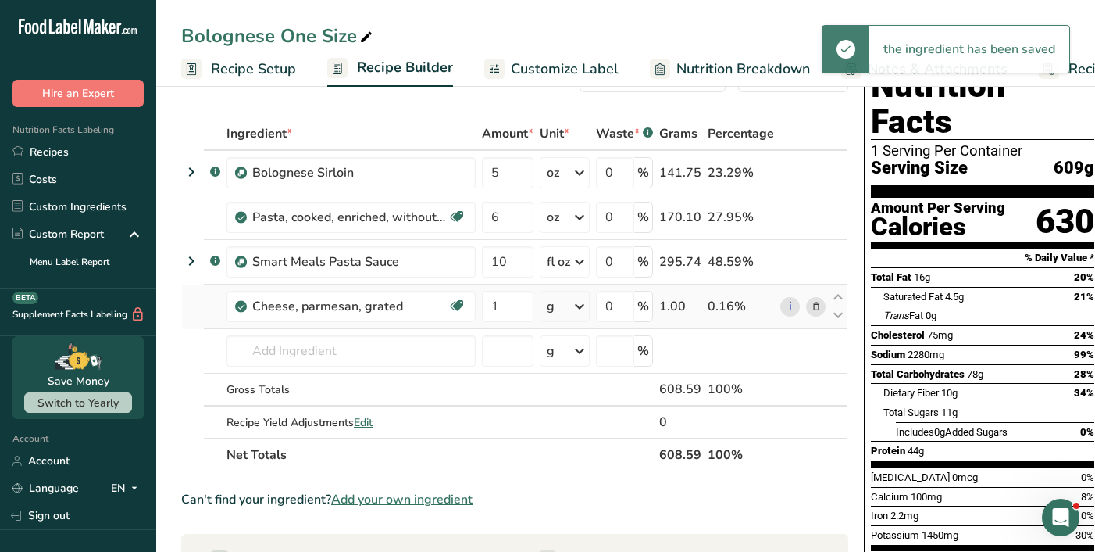
click at [583, 305] on icon at bounding box center [579, 306] width 19 height 28
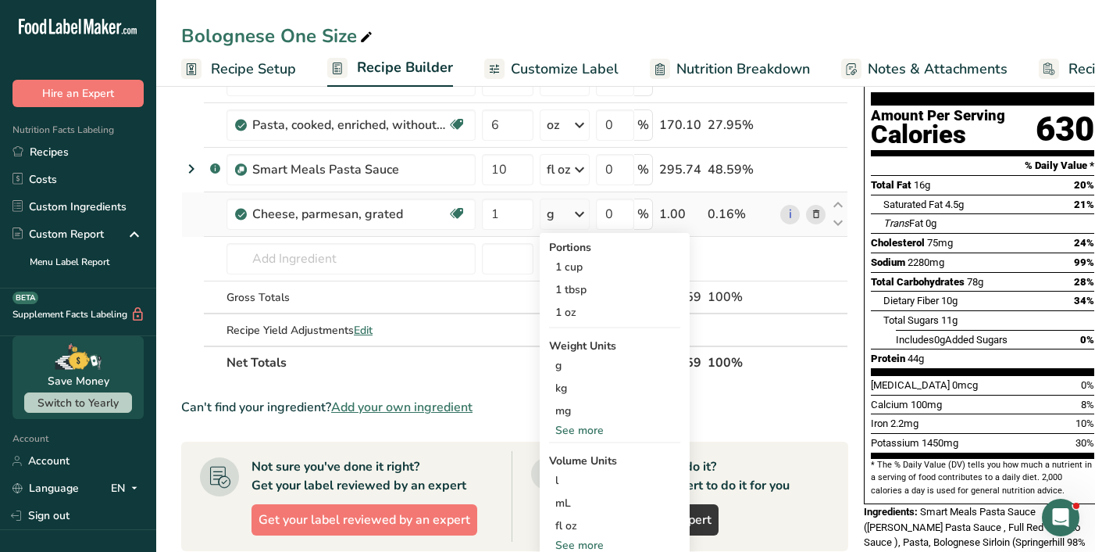
scroll to position [156, 0]
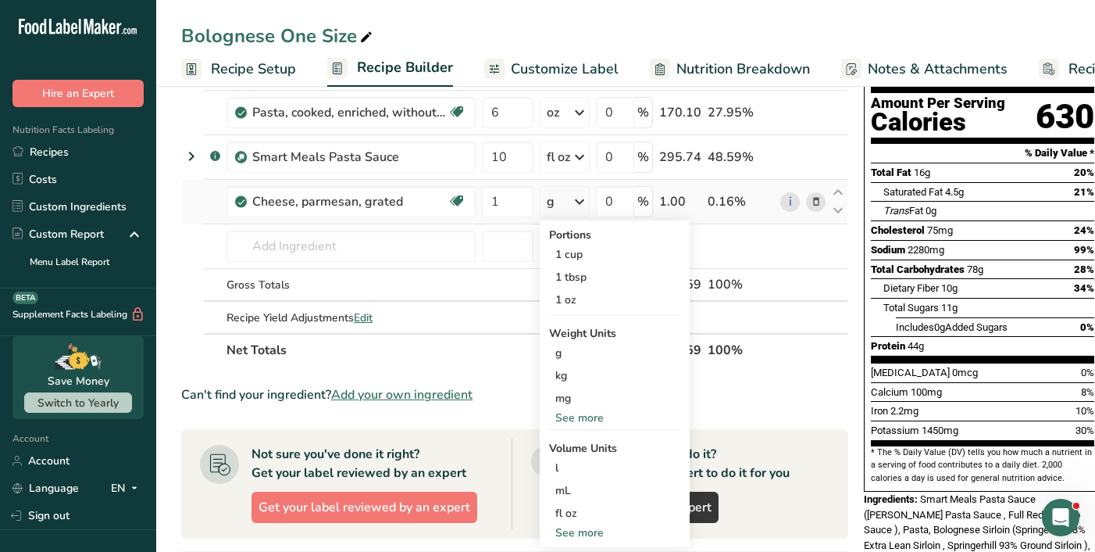
click at [579, 534] on div "See more" at bounding box center [614, 532] width 131 height 16
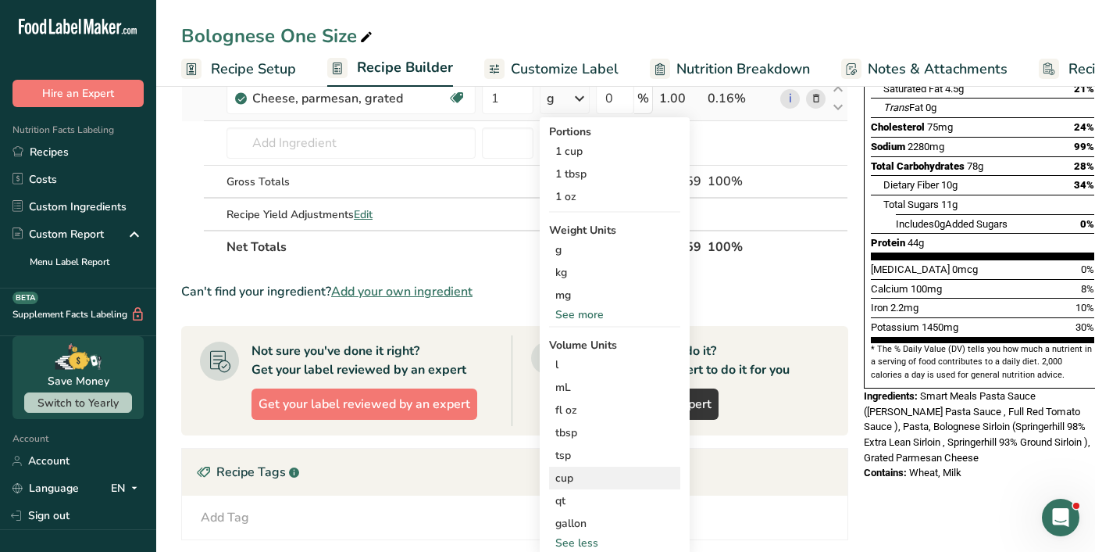
scroll to position [266, 0]
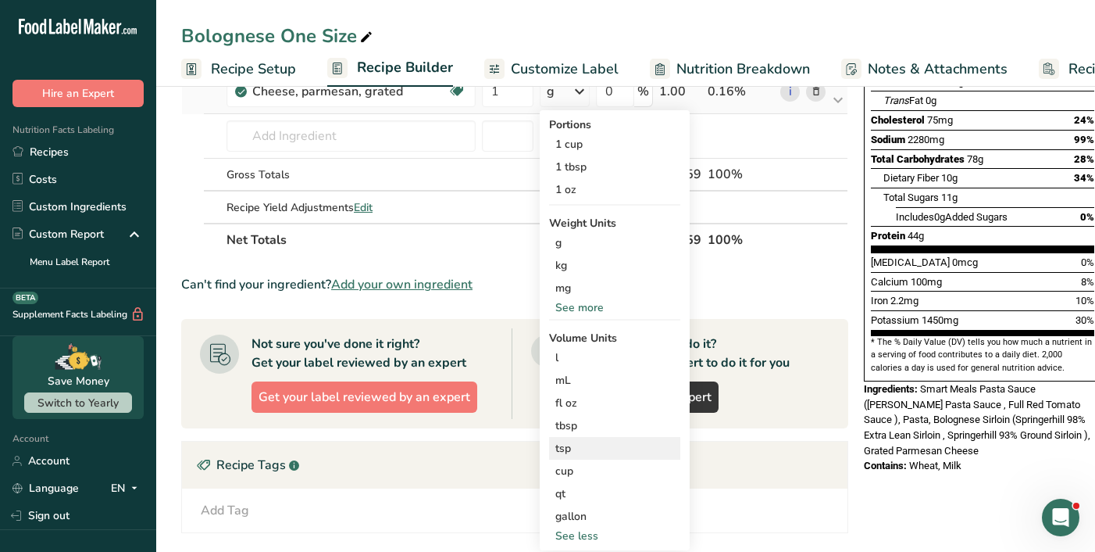
click at [564, 448] on div "tsp" at bounding box center [614, 448] width 119 height 16
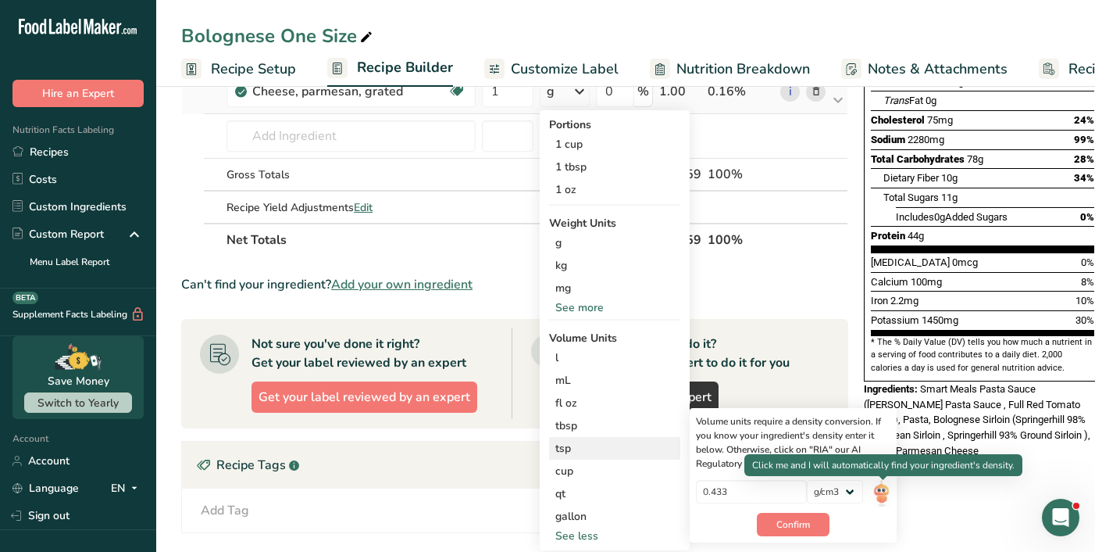
click at [880, 493] on img at bounding box center [881, 493] width 17 height 27
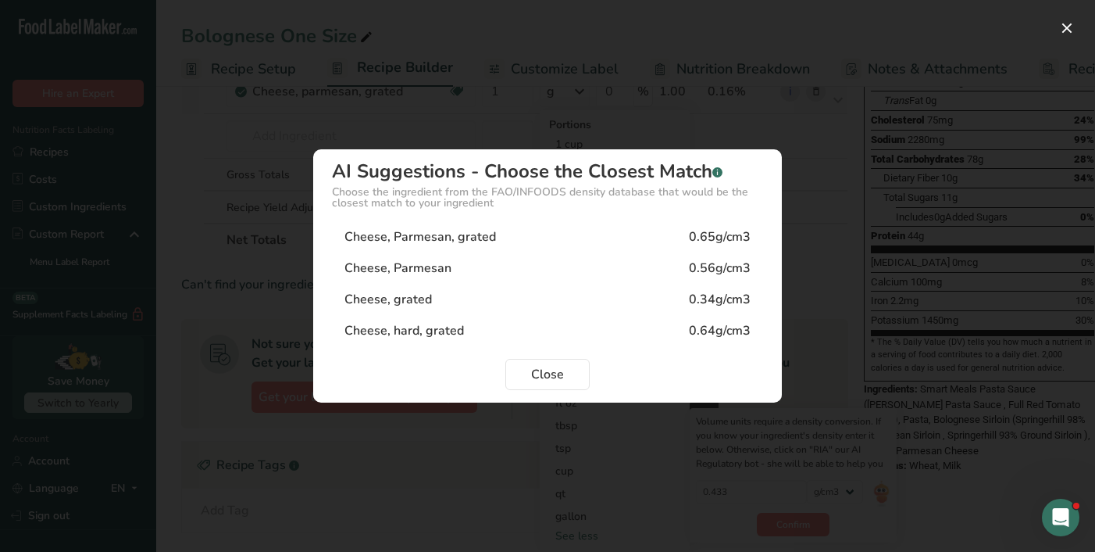
click at [566, 235] on div "Cheese, Parmesan, grated 0.65g/cm3" at bounding box center [547, 236] width 431 height 31
type input "0.65"
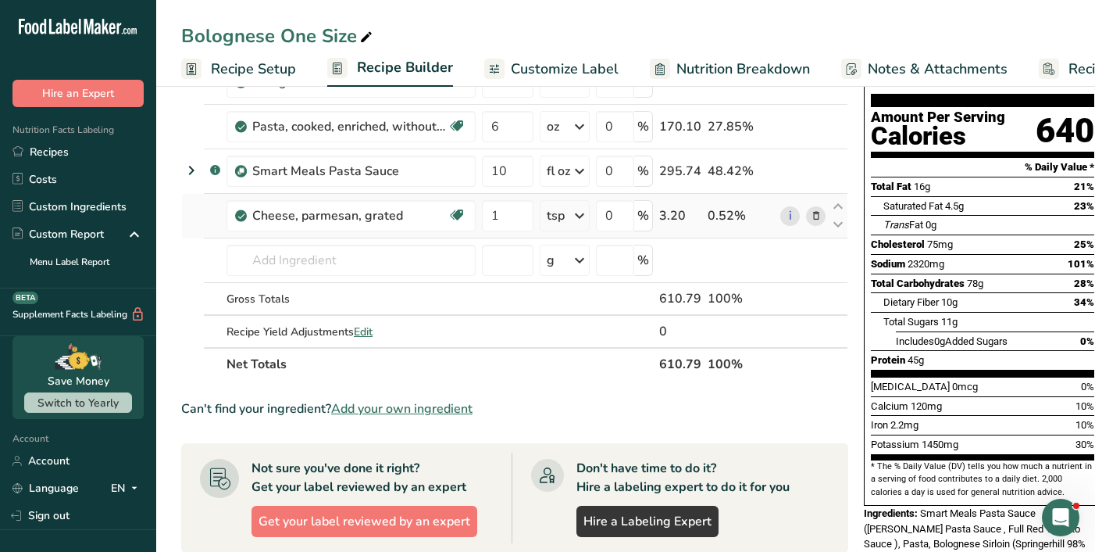
scroll to position [126, 0]
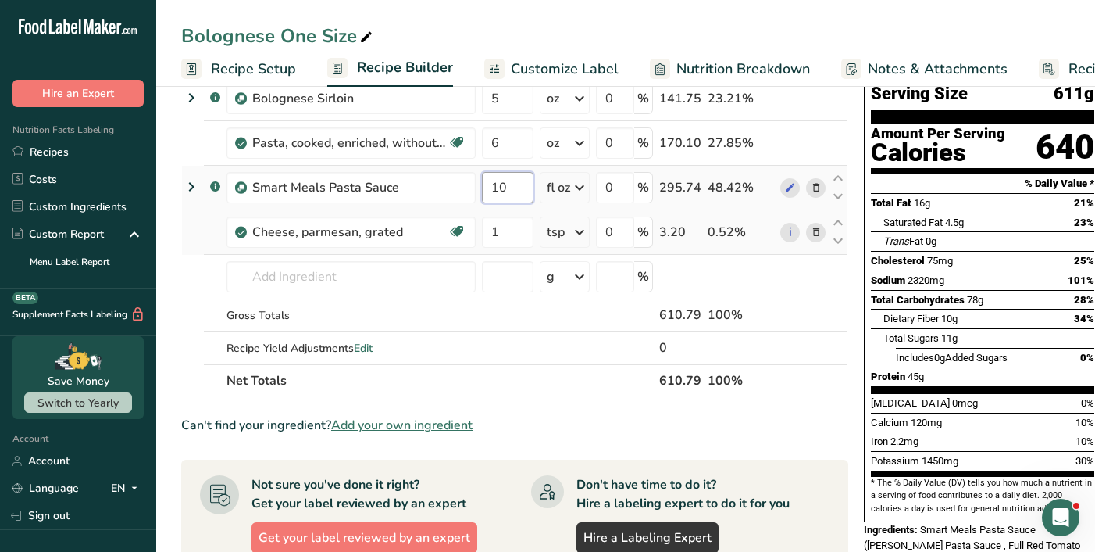
drag, startPoint x: 506, startPoint y: 188, endPoint x: 493, endPoint y: 186, distance: 13.5
click at [493, 186] on input "10" at bounding box center [508, 187] width 52 height 31
type input "8"
click at [788, 187] on icon at bounding box center [790, 188] width 11 height 16
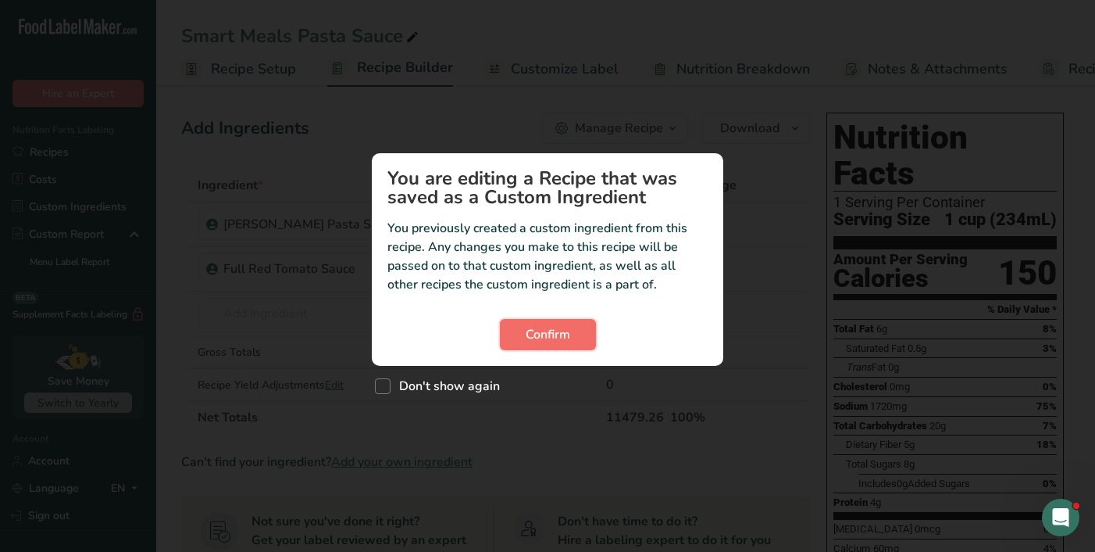
click at [523, 341] on button "Confirm" at bounding box center [548, 334] width 96 height 31
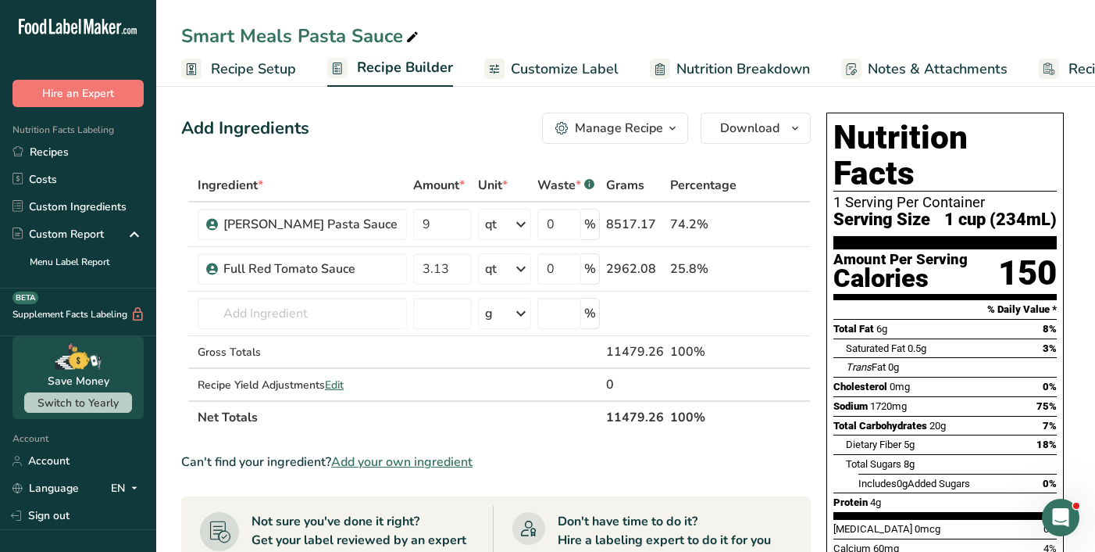
click at [275, 66] on span "Recipe Setup" at bounding box center [253, 69] width 85 height 21
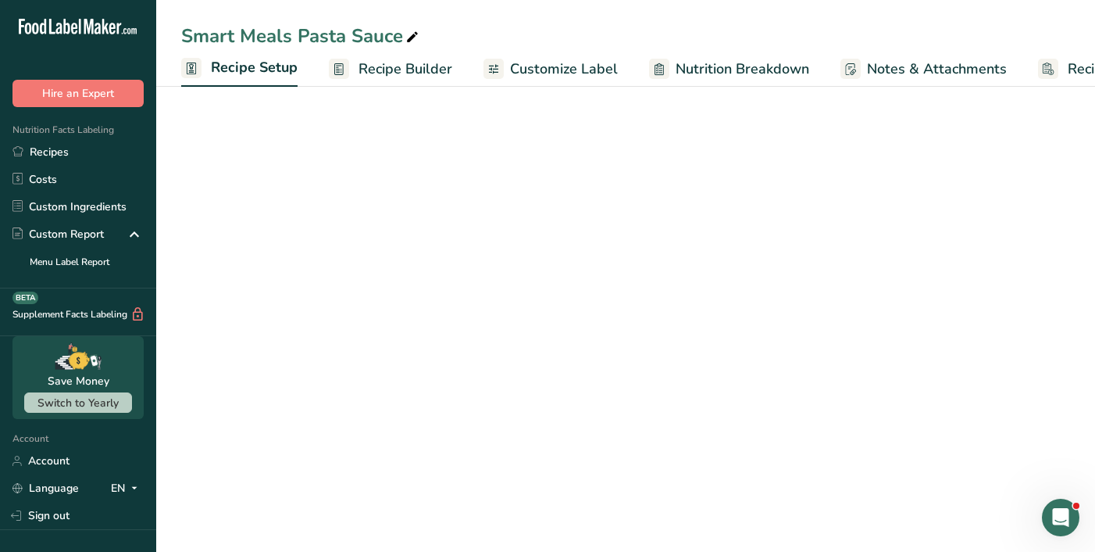
scroll to position [0, 5]
select select "22"
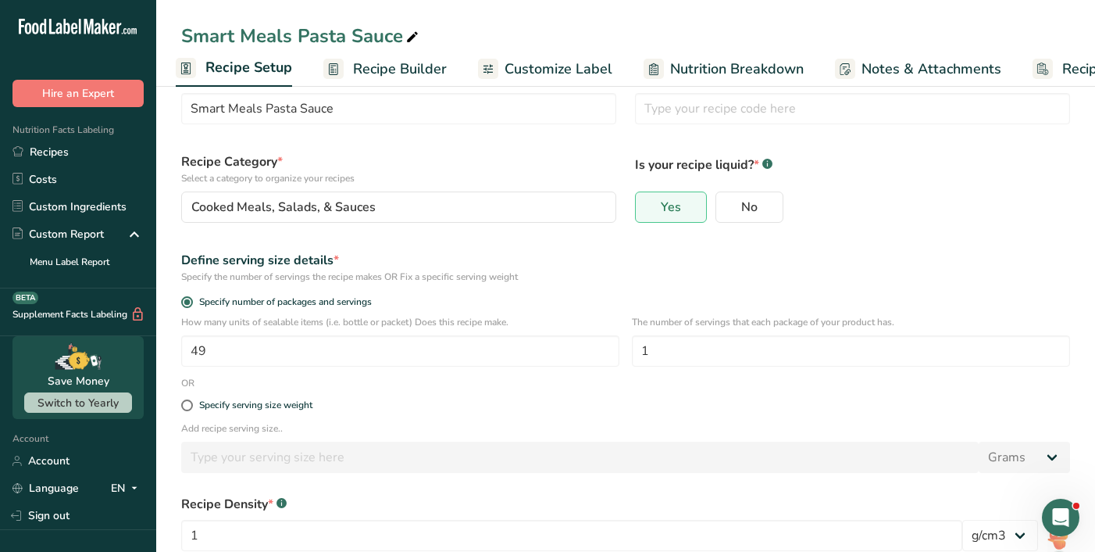
scroll to position [55, 0]
click at [391, 69] on span "Recipe Builder" at bounding box center [400, 69] width 94 height 21
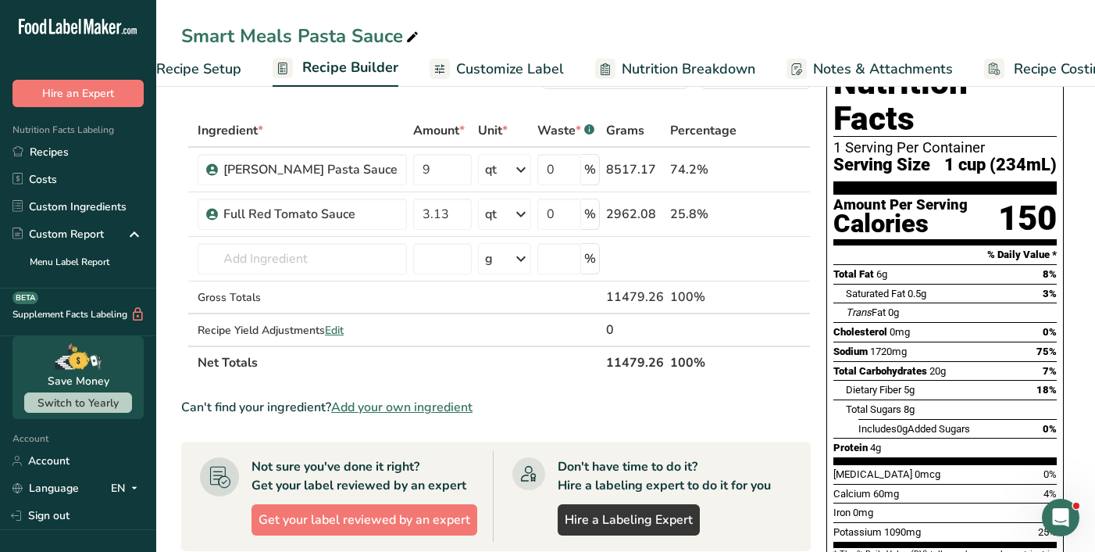
scroll to position [0, 93]
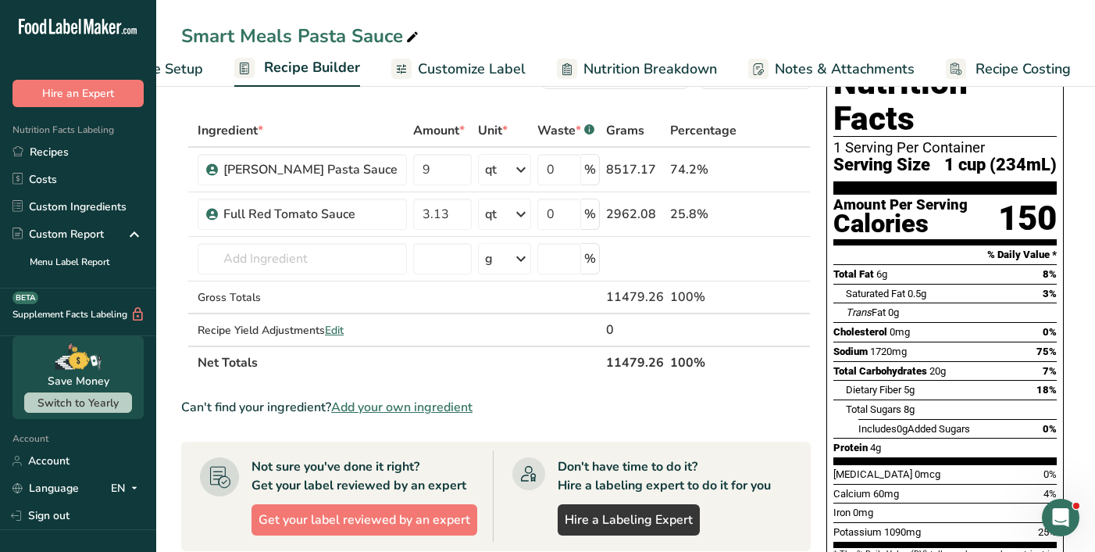
click at [178, 67] on span "Recipe Setup" at bounding box center [160, 69] width 85 height 21
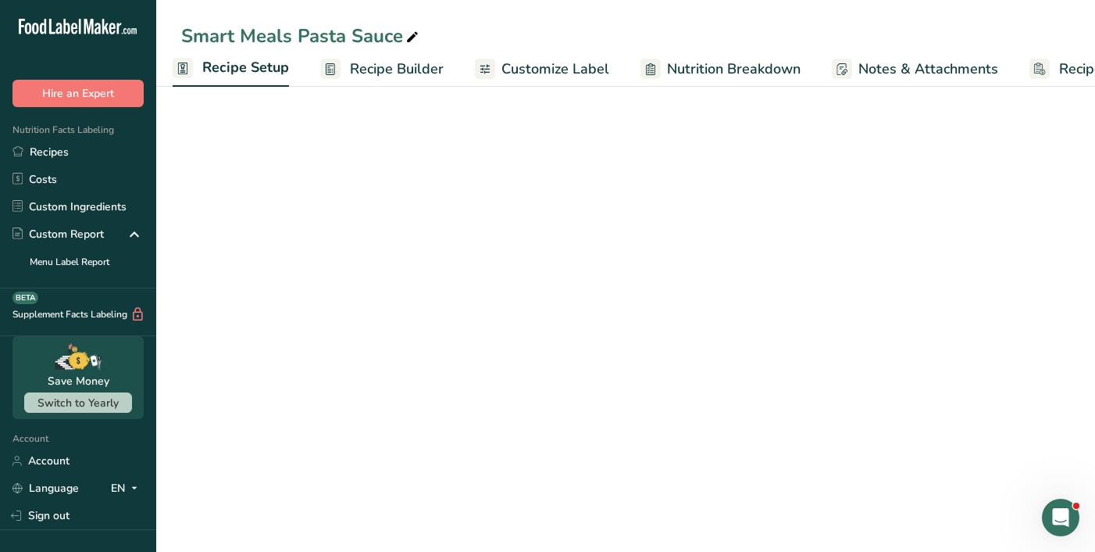
scroll to position [0, 5]
select select "22"
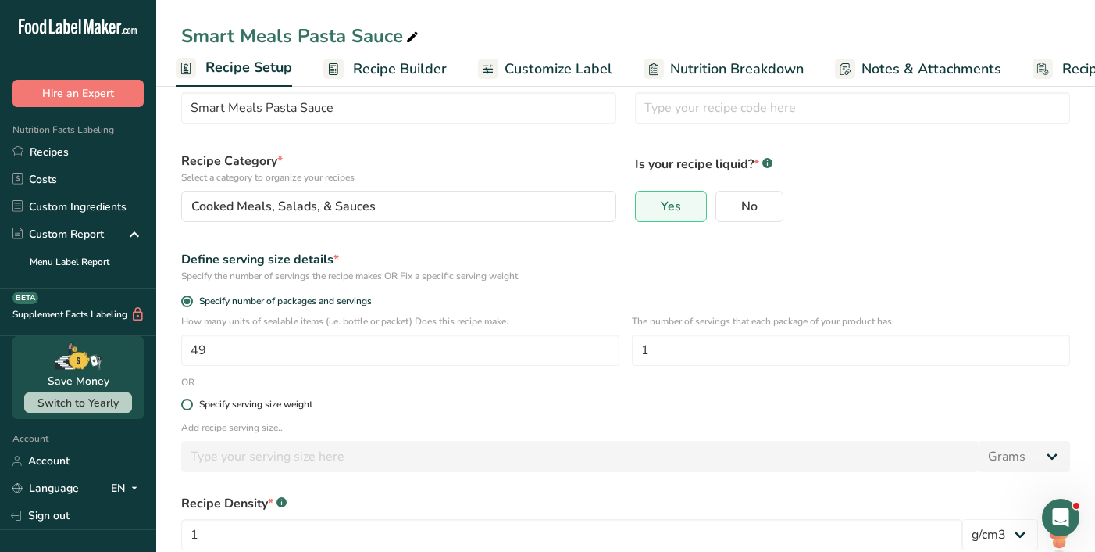
click at [193, 406] on span "Specify serving size weight" at bounding box center [253, 404] width 120 height 12
click at [191, 406] on input "Specify serving size weight" at bounding box center [186, 404] width 10 height 10
radio input "true"
radio input "false"
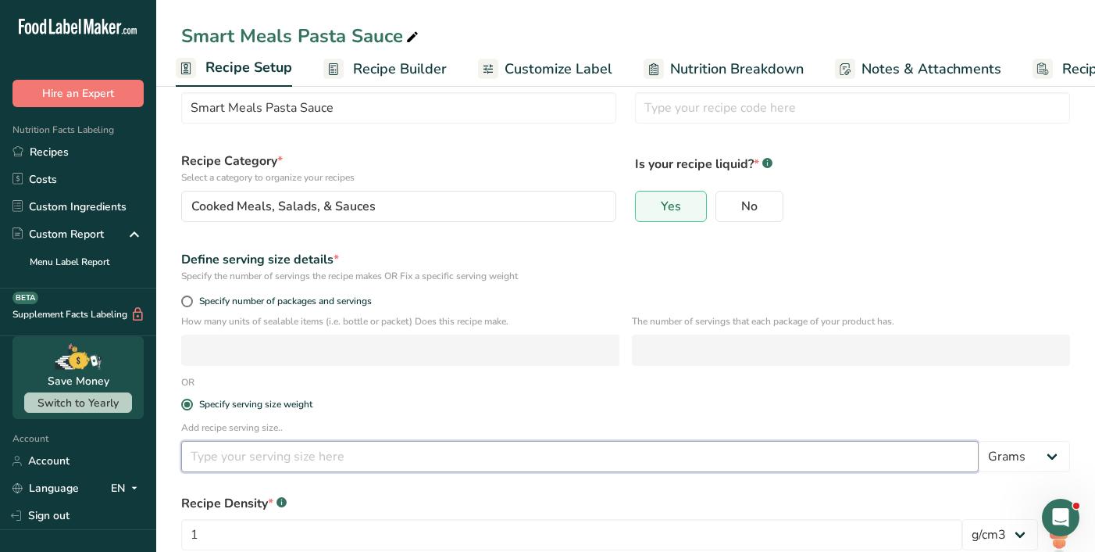
click at [394, 463] on input "number" at bounding box center [580, 456] width 798 height 31
type input "8"
click at [1048, 455] on select "Grams kg mg mcg lb oz l mL fl oz tbsp tsp cup qt gallon" at bounding box center [1024, 456] width 91 height 31
select select "5"
click at [979, 441] on select "Grams kg mg mcg lb oz l mL fl oz tbsp tsp cup qt gallon" at bounding box center [1024, 456] width 91 height 31
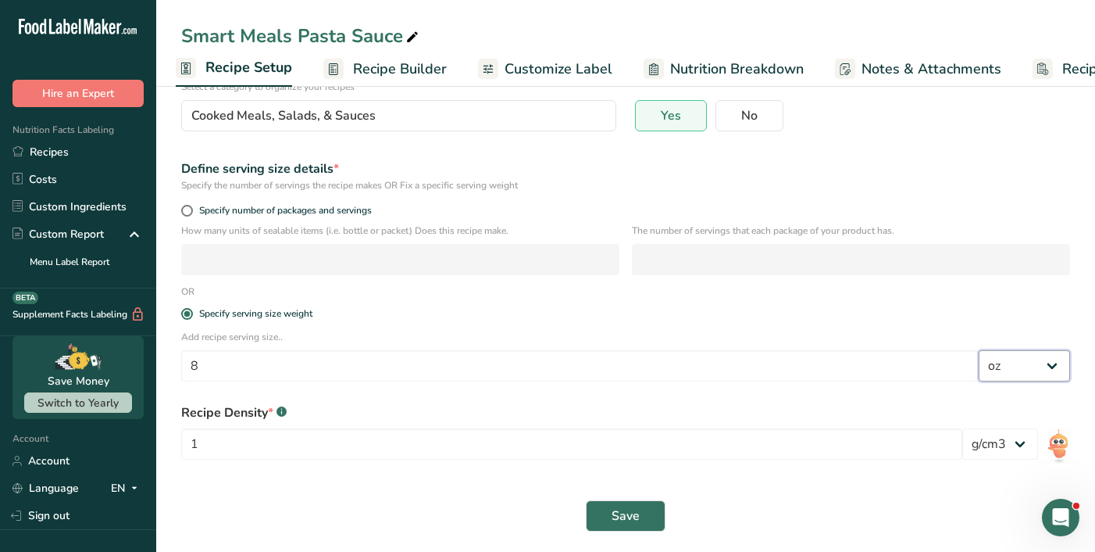
scroll to position [150, 0]
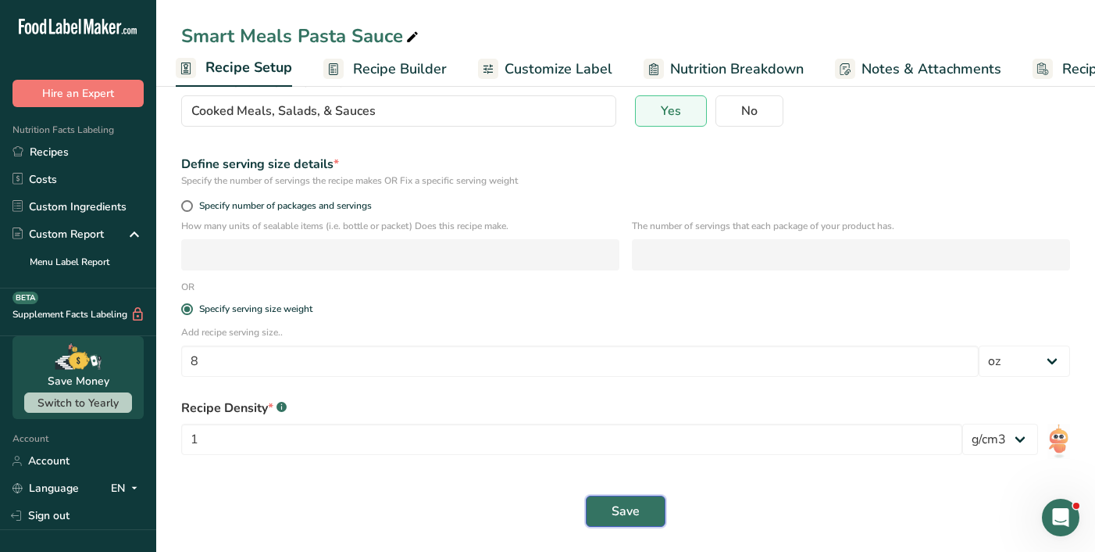
click at [633, 513] on span "Save" at bounding box center [626, 511] width 28 height 19
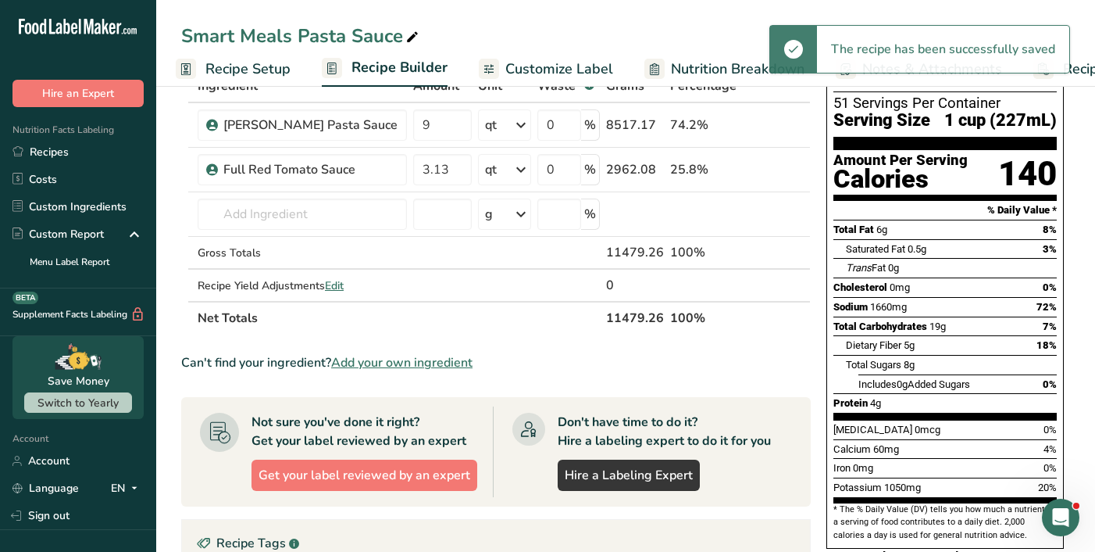
scroll to position [101, 0]
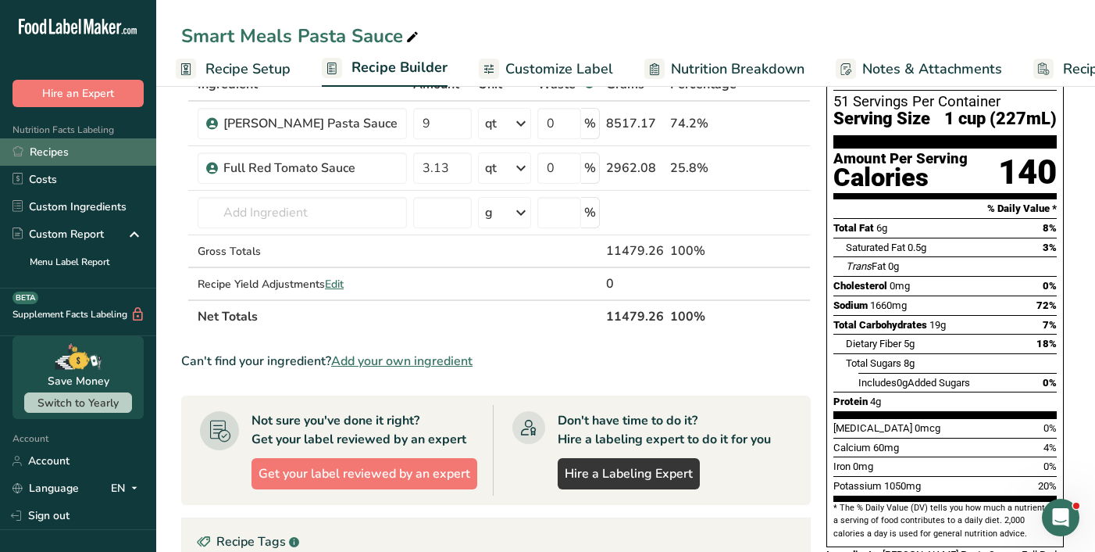
click at [59, 152] on link "Recipes" at bounding box center [78, 151] width 156 height 27
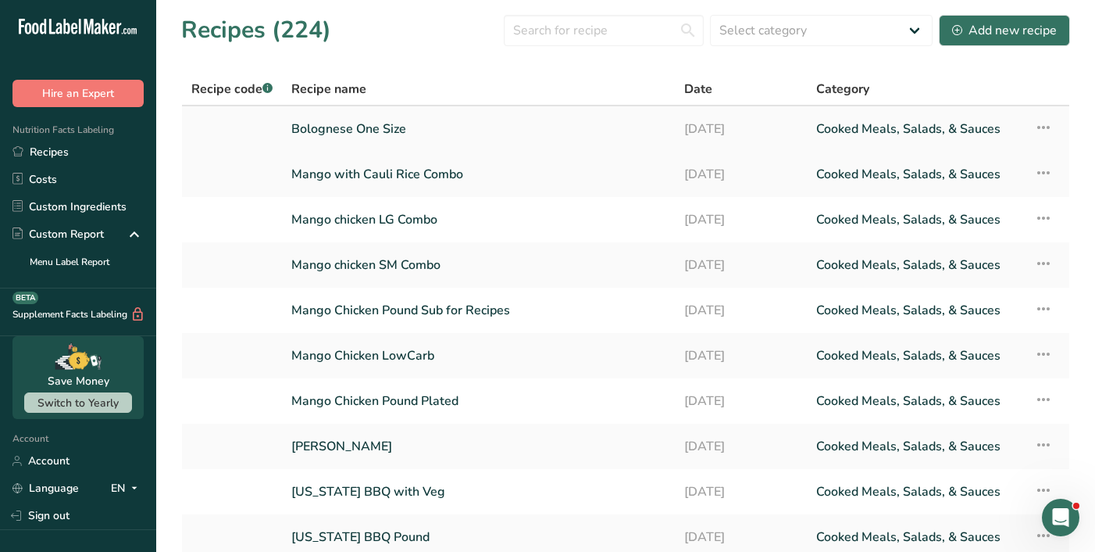
click at [304, 134] on link "Bolognese One Size" at bounding box center [478, 128] width 374 height 33
